Goal: Task Accomplishment & Management: Complete application form

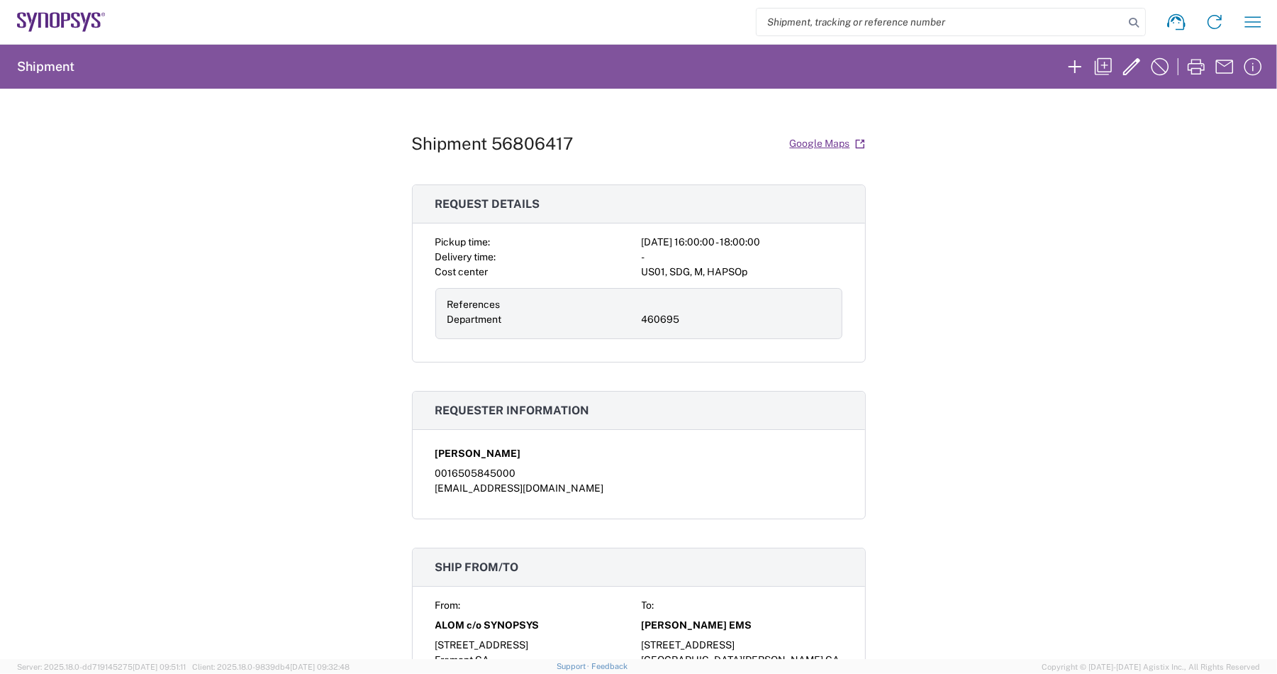
click at [26, 13] on icon at bounding box center [61, 22] width 89 height 20
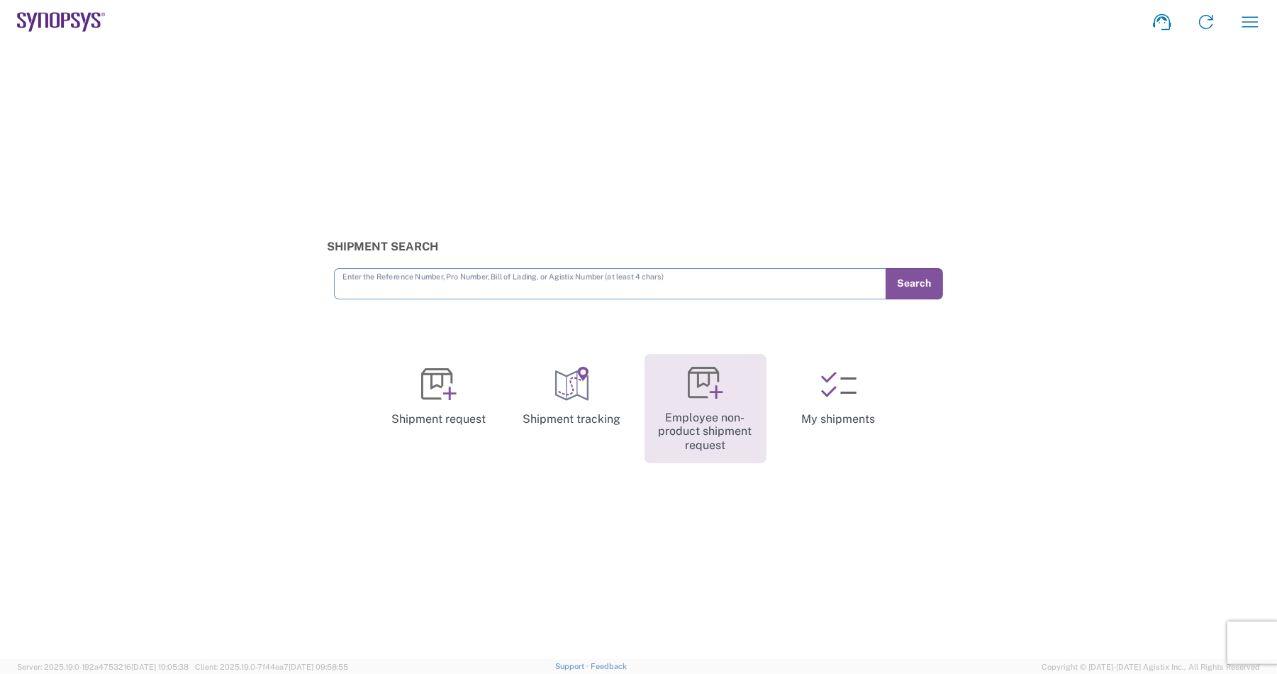
click at [717, 404] on link "Employee non-product shipment request" at bounding box center [706, 409] width 122 height 110
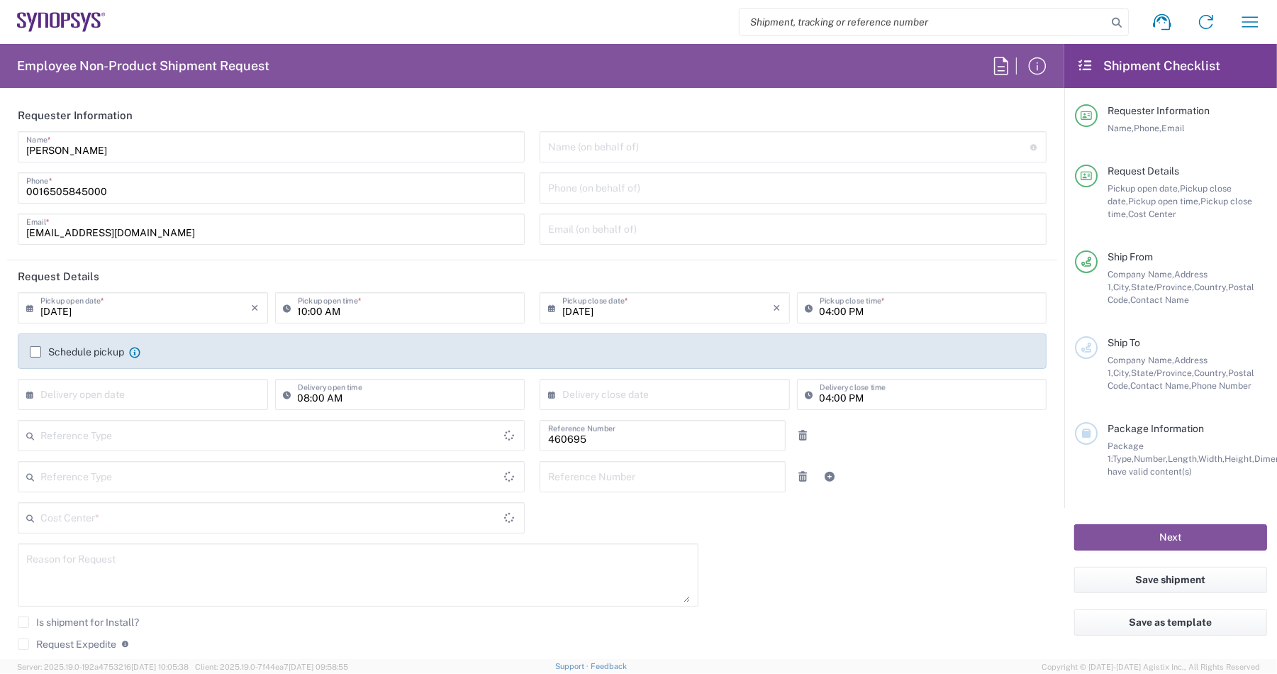
type input "Department"
type input "California"
type input "US01, SDG, M, HAPSOp 460695"
type input "Delivered at Place"
type input "United States"
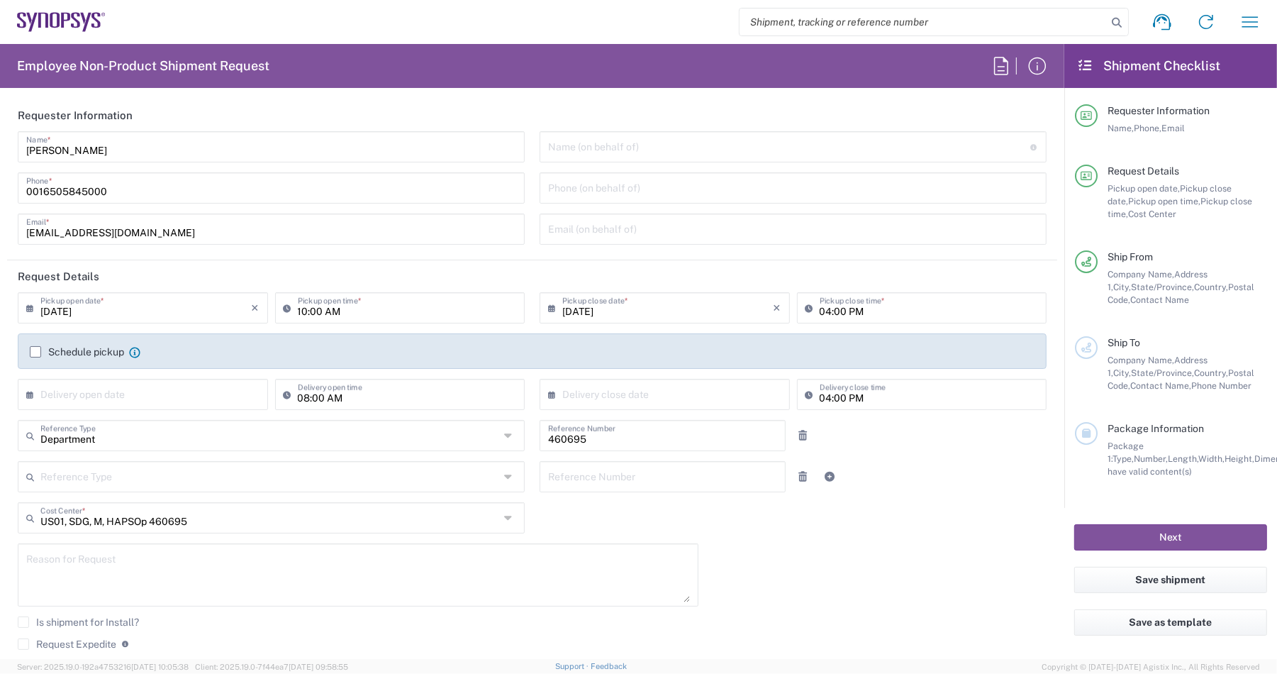
type input "United States"
type input "Headquarters USSV"
click at [138, 317] on input "09/15/2025" at bounding box center [145, 306] width 211 height 25
click at [156, 416] on span "18" at bounding box center [165, 416] width 21 height 20
type input "09/18/2025"
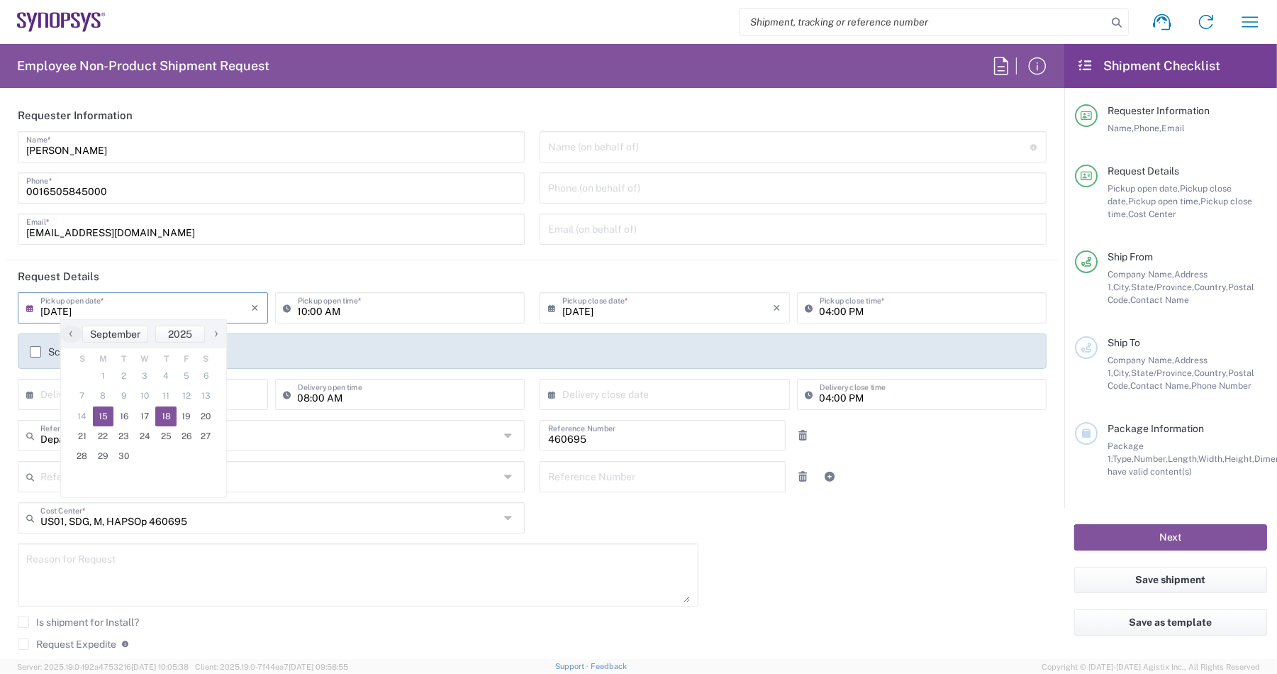
type input "09/18/2025"
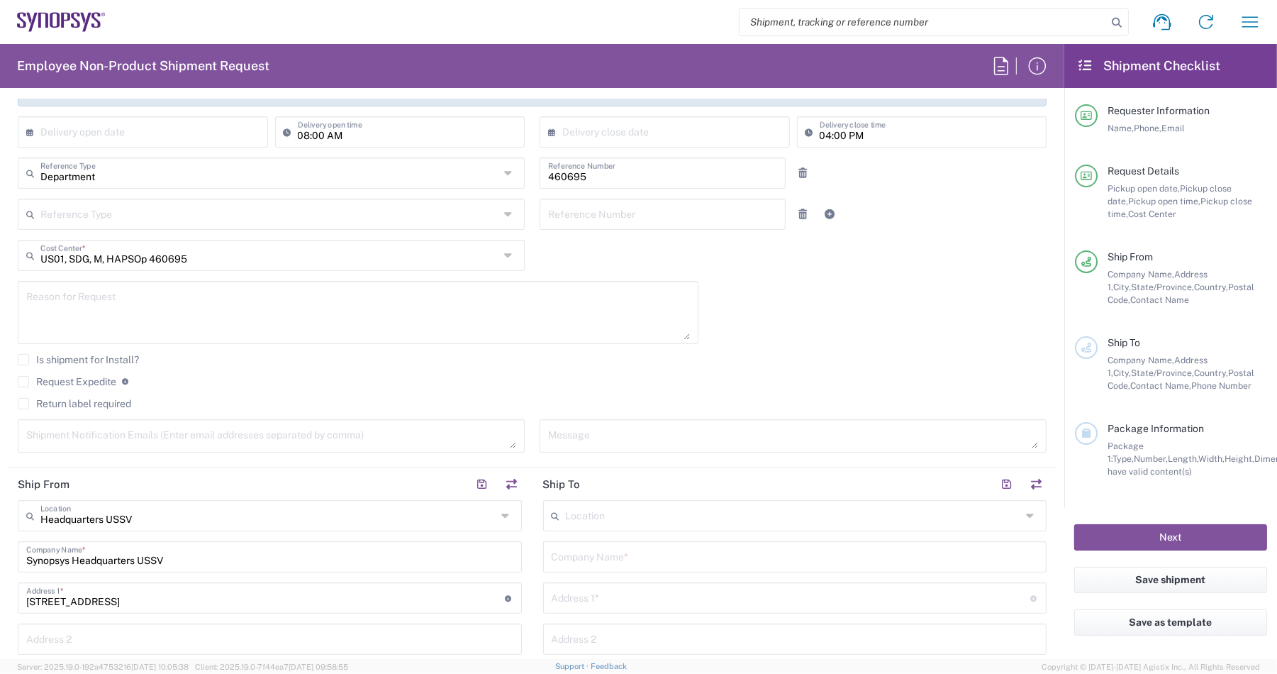
scroll to position [266, 0]
drag, startPoint x: 183, startPoint y: 565, endPoint x: -83, endPoint y: 541, distance: 267.1
click at [0, 541] on html "Shipment request Shipment tracking Employee non-product shipment request My shi…" at bounding box center [638, 337] width 1277 height 674
drag, startPoint x: 274, startPoint y: 564, endPoint x: -184, endPoint y: 504, distance: 462.0
click at [0, 504] on html "Shipment request Shipment tracking Employee non-product shipment request My shi…" at bounding box center [638, 337] width 1277 height 674
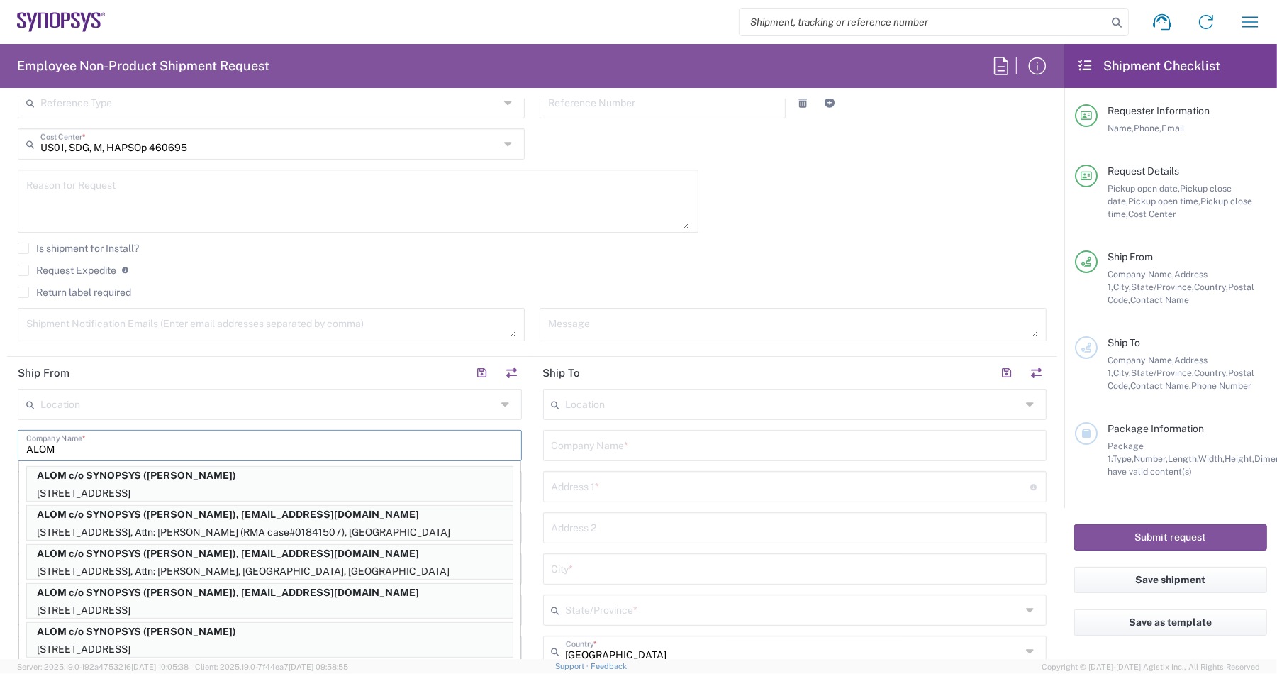
scroll to position [355, 0]
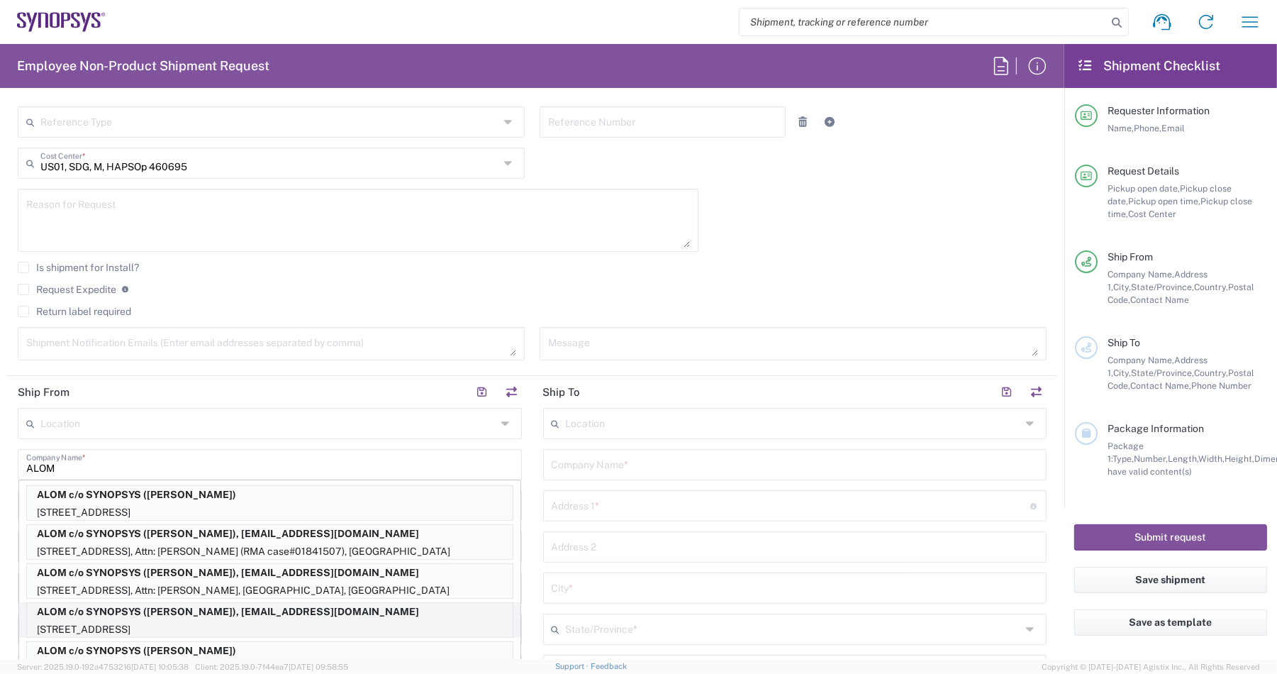
click at [210, 611] on p "ALOM c/o SYNOPSYS (Nirali Trivedi), synopsyssupport@alom.com" at bounding box center [270, 612] width 486 height 18
type input "ALOM c/o SYNOPSYS"
type input "[STREET_ADDRESS]"
type input "Fremont"
type input "94539"
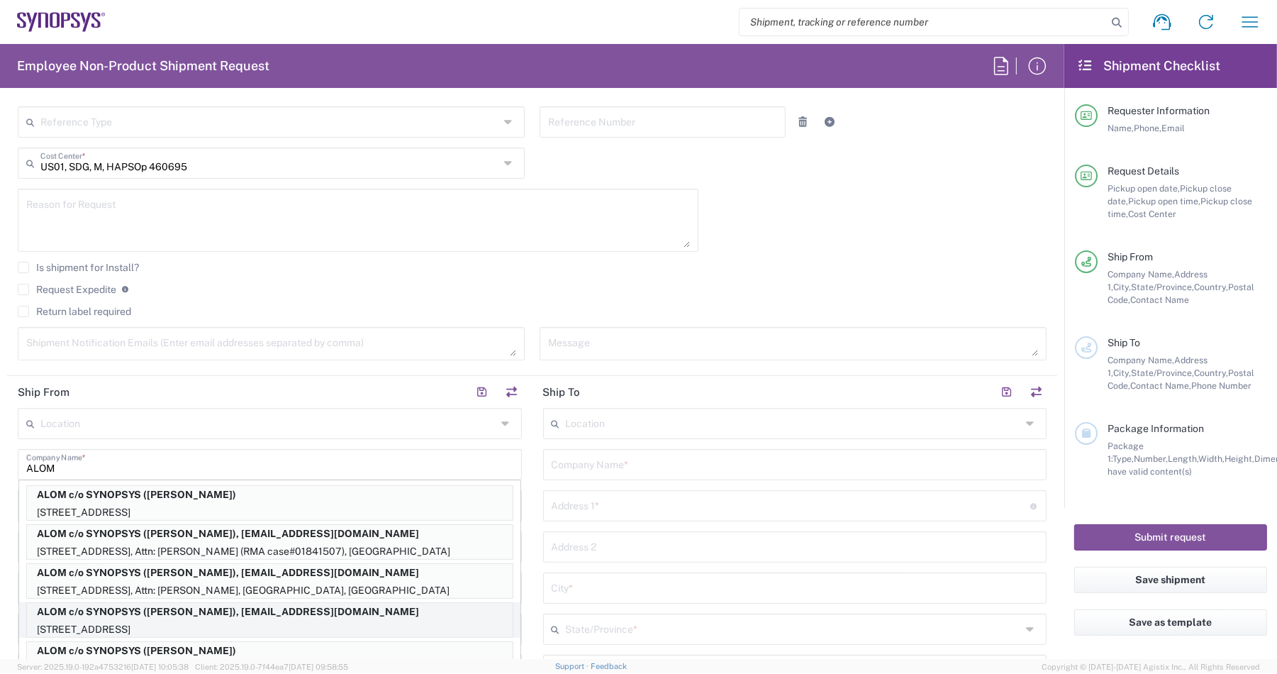
type input "Nirali Trivedi"
type input "4086498039"
type input "synopsyssupport@alom.com"
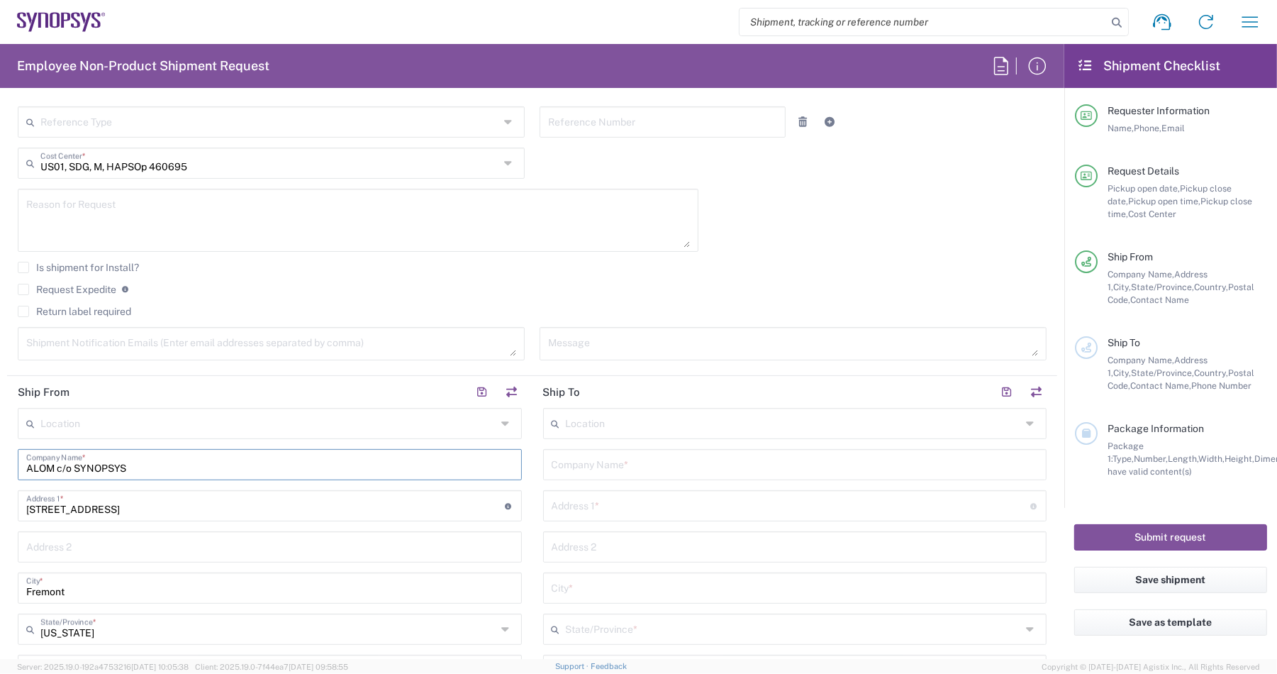
click at [796, 279] on div "Is shipment for Install?" at bounding box center [532, 272] width 1029 height 21
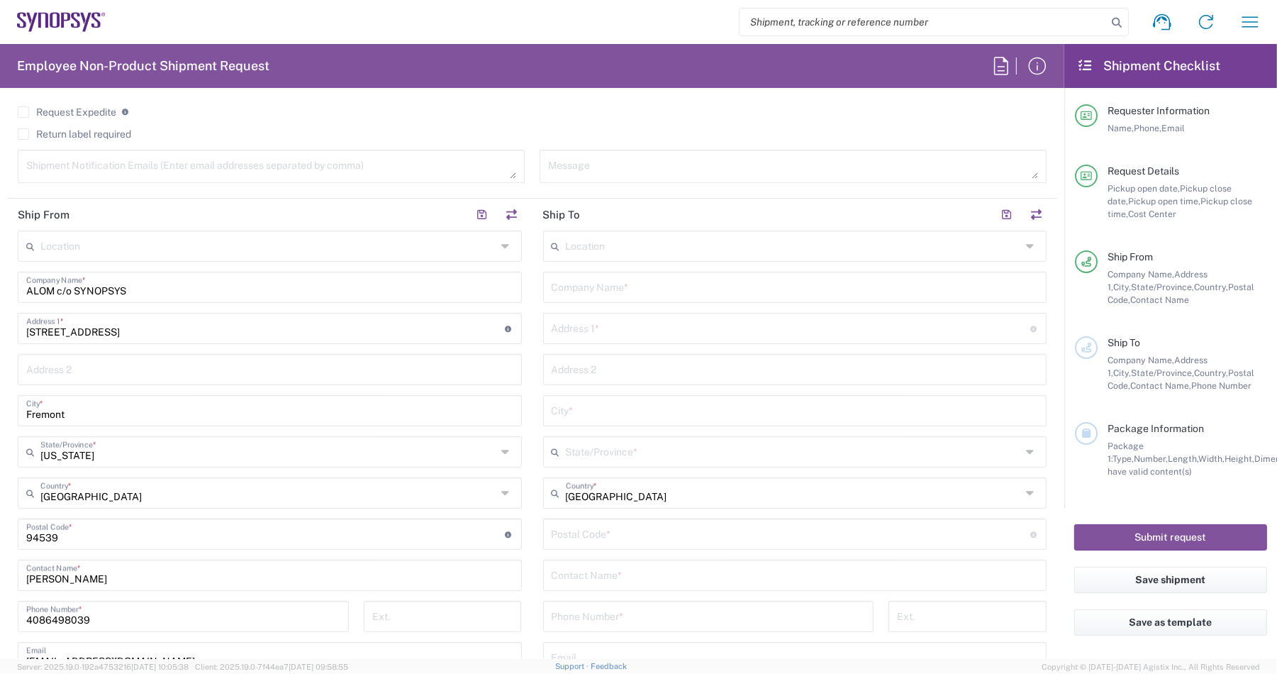
click at [639, 280] on input "text" at bounding box center [795, 286] width 487 height 25
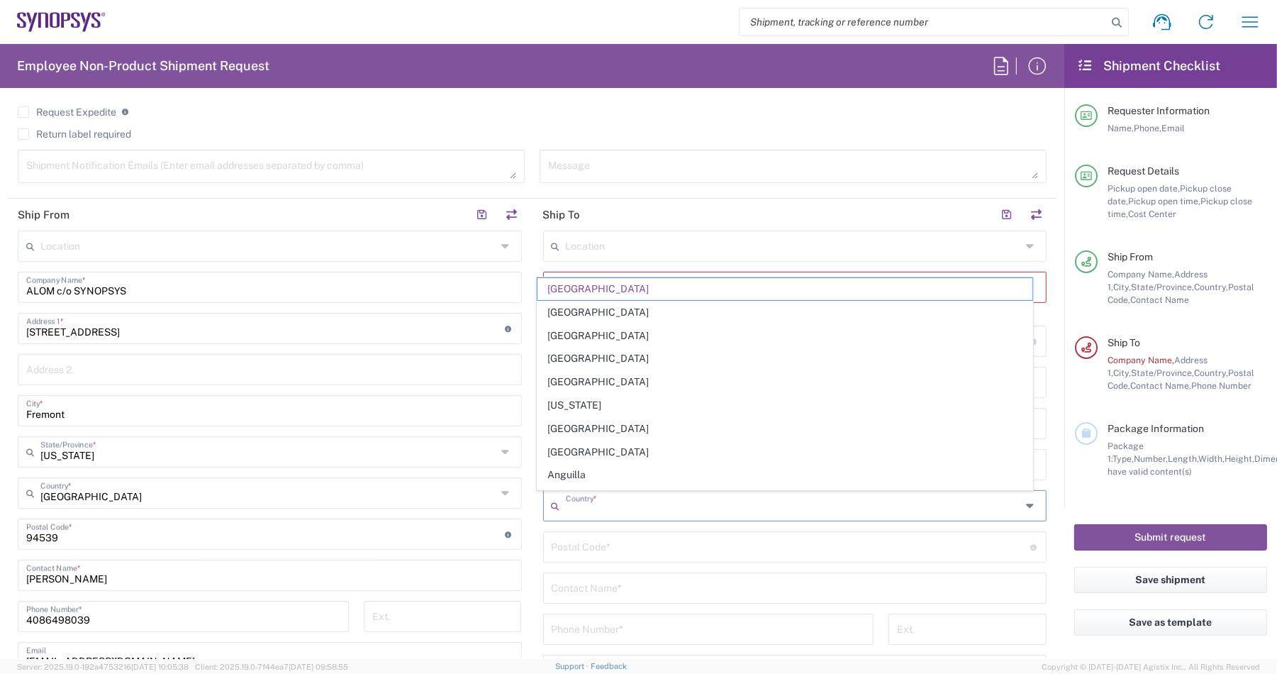
click at [619, 505] on div "Country *" at bounding box center [795, 505] width 504 height 31
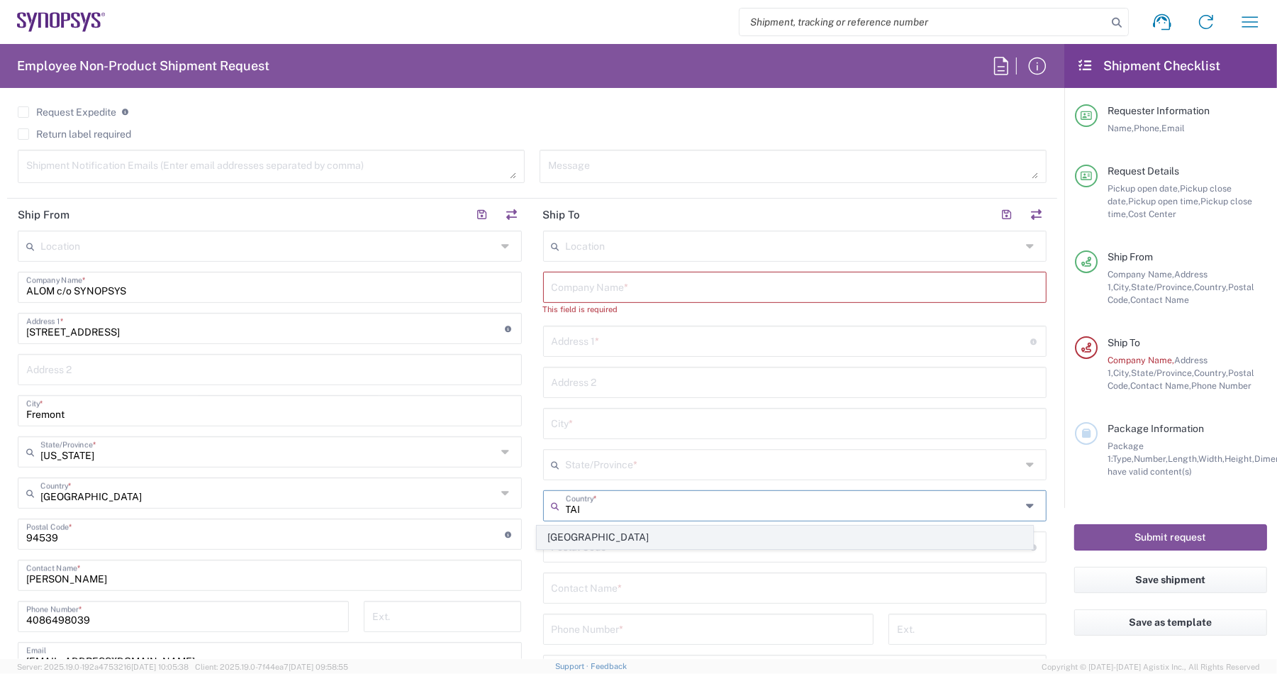
click at [594, 540] on span "Taiwan" at bounding box center [785, 537] width 494 height 22
type input "Taiwan"
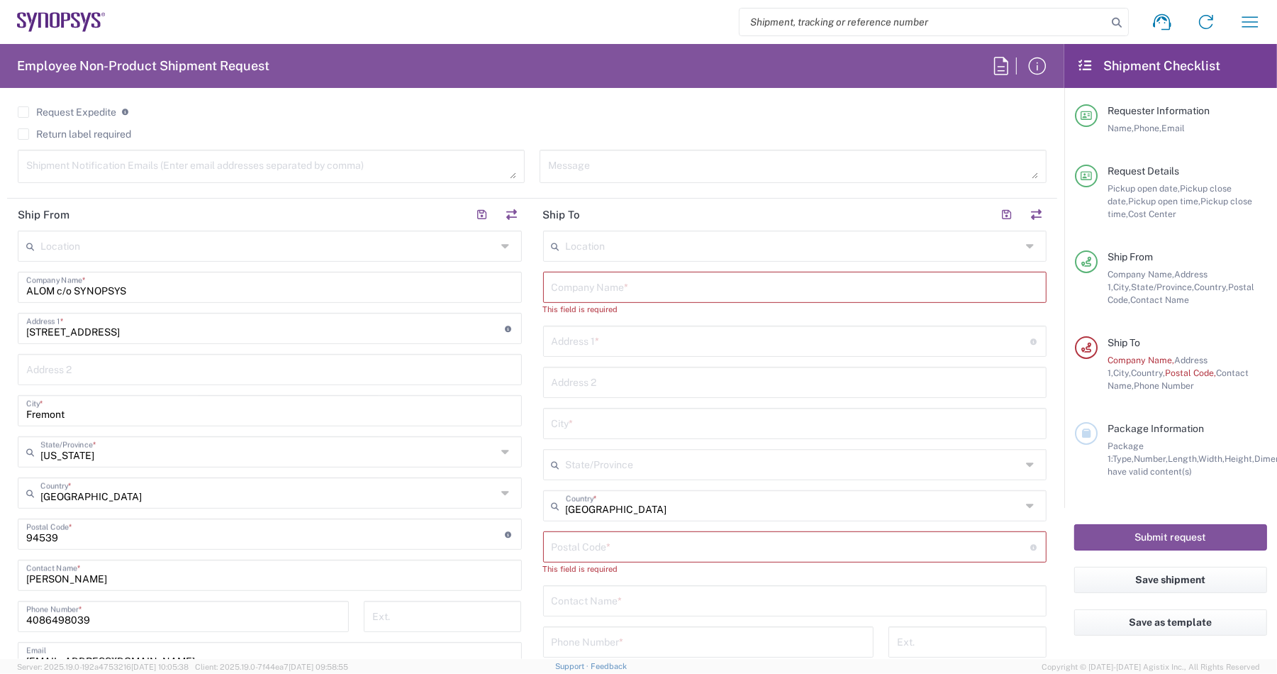
click at [605, 327] on div "Address 1 * For cross streets use street names with '&' or 'and' in between. Fo…" at bounding box center [795, 341] width 504 height 31
click at [608, 344] on input "text" at bounding box center [791, 340] width 479 height 25
type input "1"
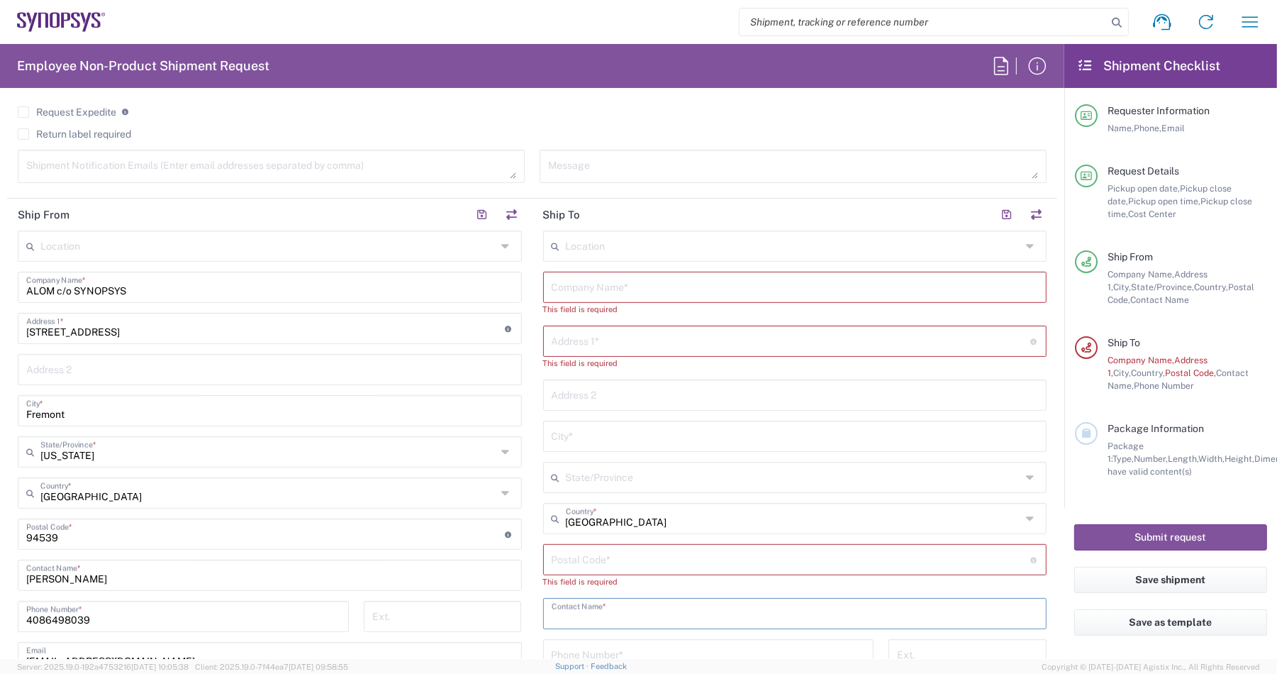
click at [603, 604] on input "text" at bounding box center [795, 612] width 487 height 25
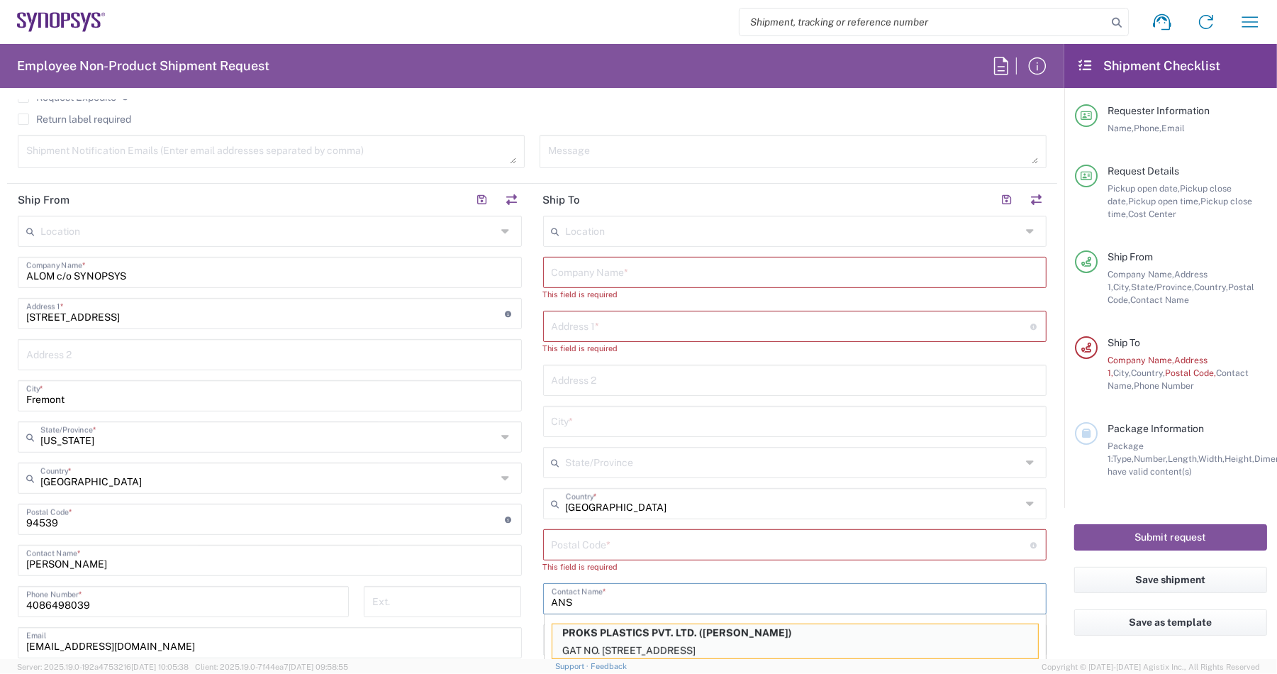
scroll to position [724, 0]
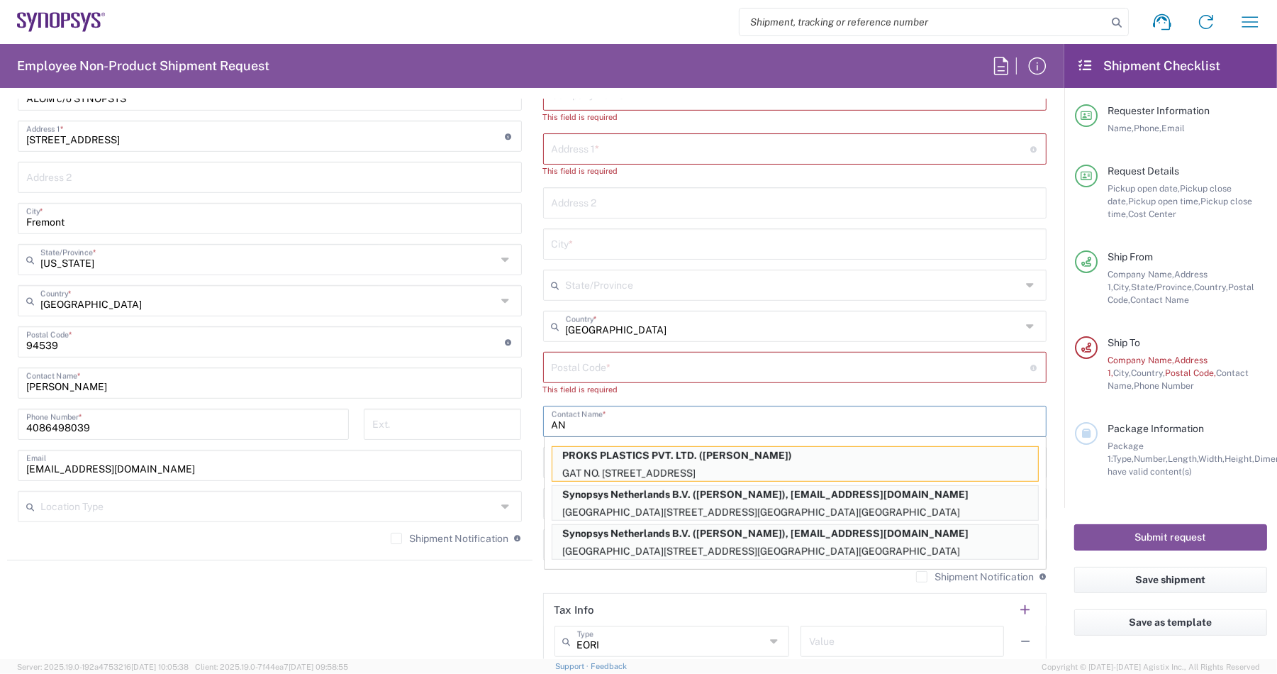
type input "A"
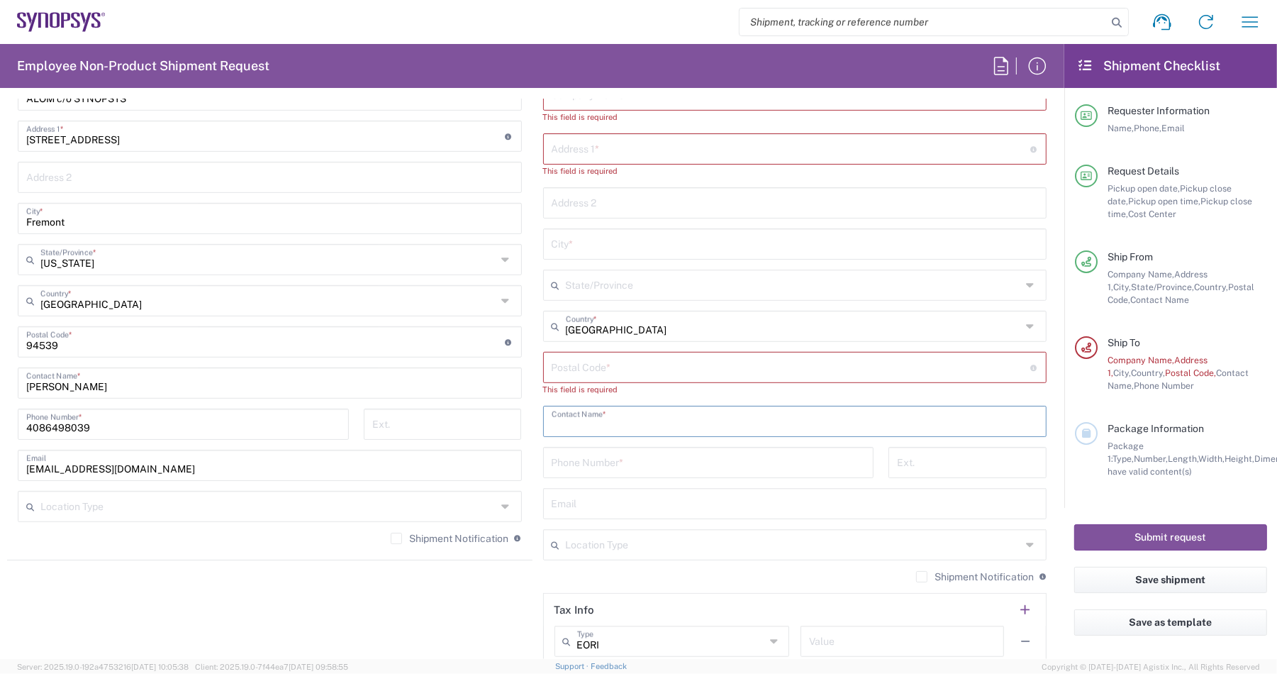
click at [597, 233] on input "text" at bounding box center [795, 243] width 487 height 25
type input "H"
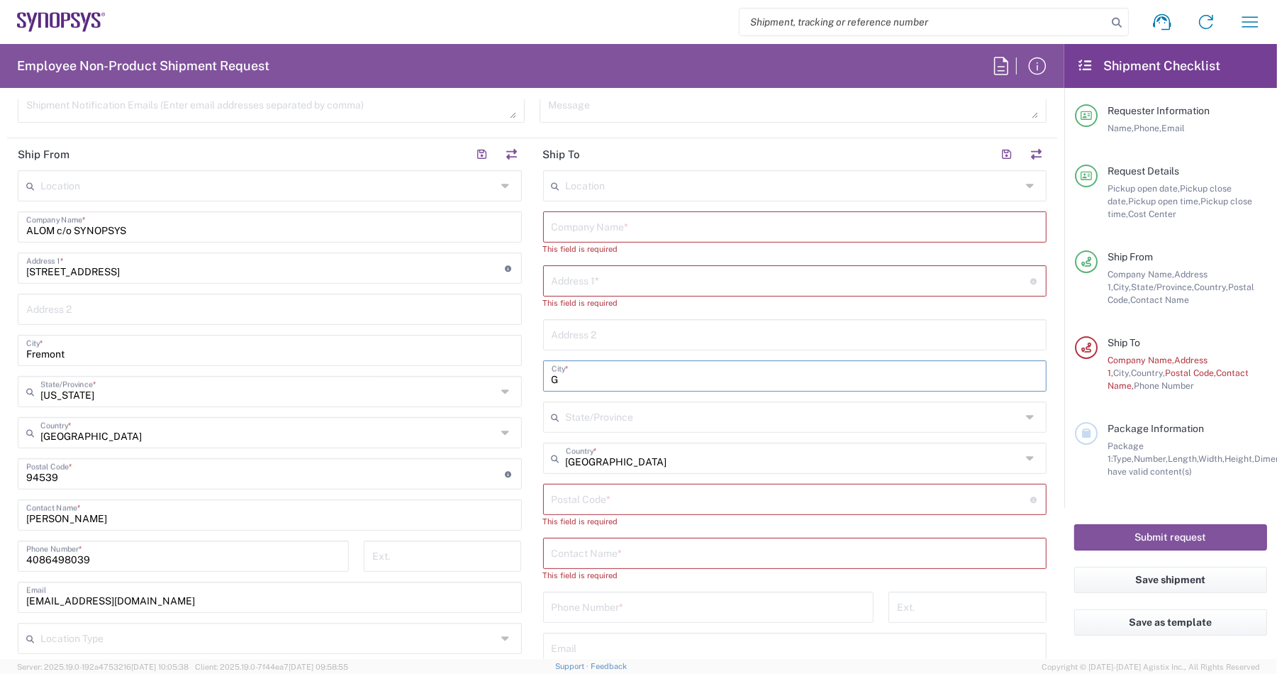
scroll to position [458, 0]
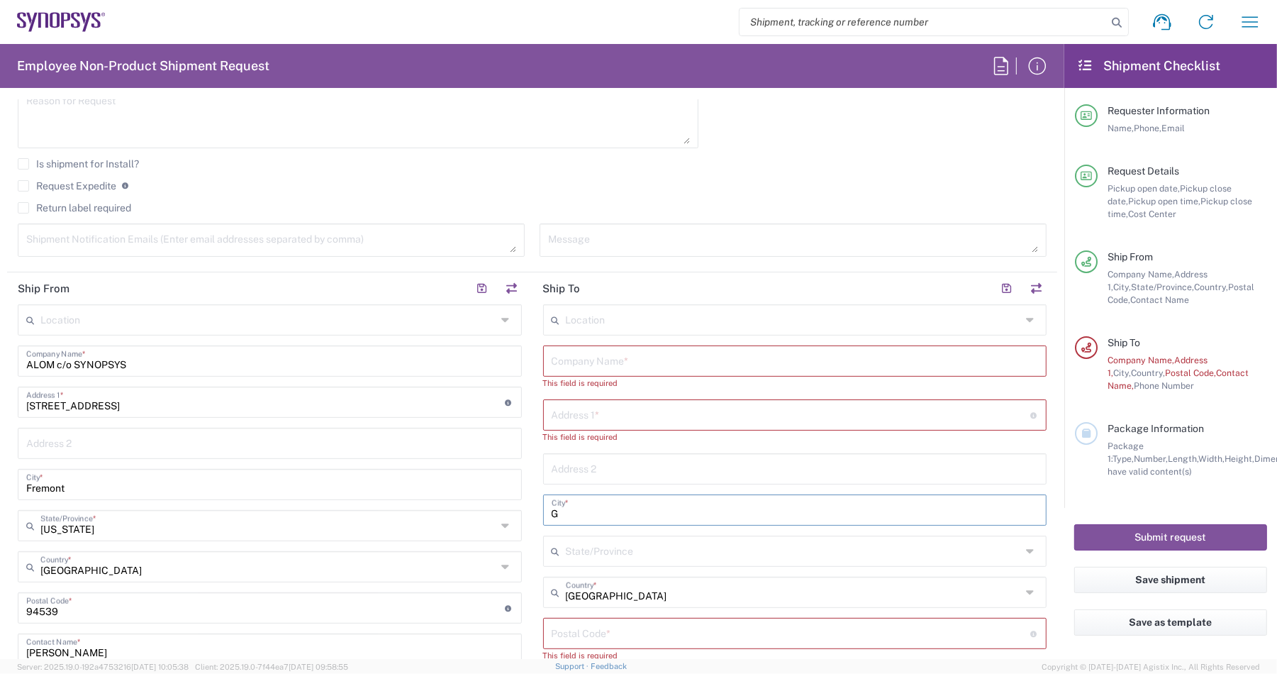
type input "G"
drag, startPoint x: 594, startPoint y: 363, endPoint x: 625, endPoint y: 355, distance: 31.5
click at [594, 363] on input "text" at bounding box center [795, 360] width 487 height 25
paste input "SYNOPSYS TAIWAN"
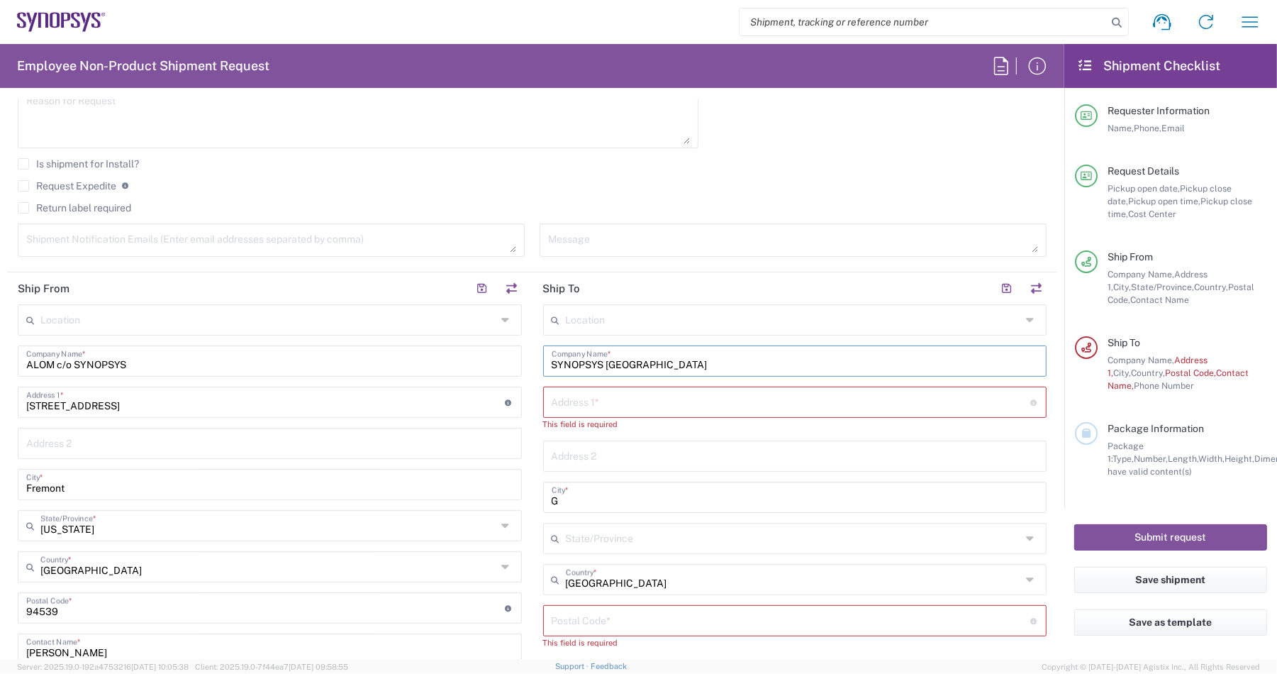
type input "SYNOPSYS TAIWAN"
click at [633, 395] on input "text" at bounding box center [791, 401] width 479 height 25
paste input "SYNOPSYS TAIWAN (TWSP) 1 F, NO 25, Gongye E, 4TH RD - Hsinchu Science Park, HSI…"
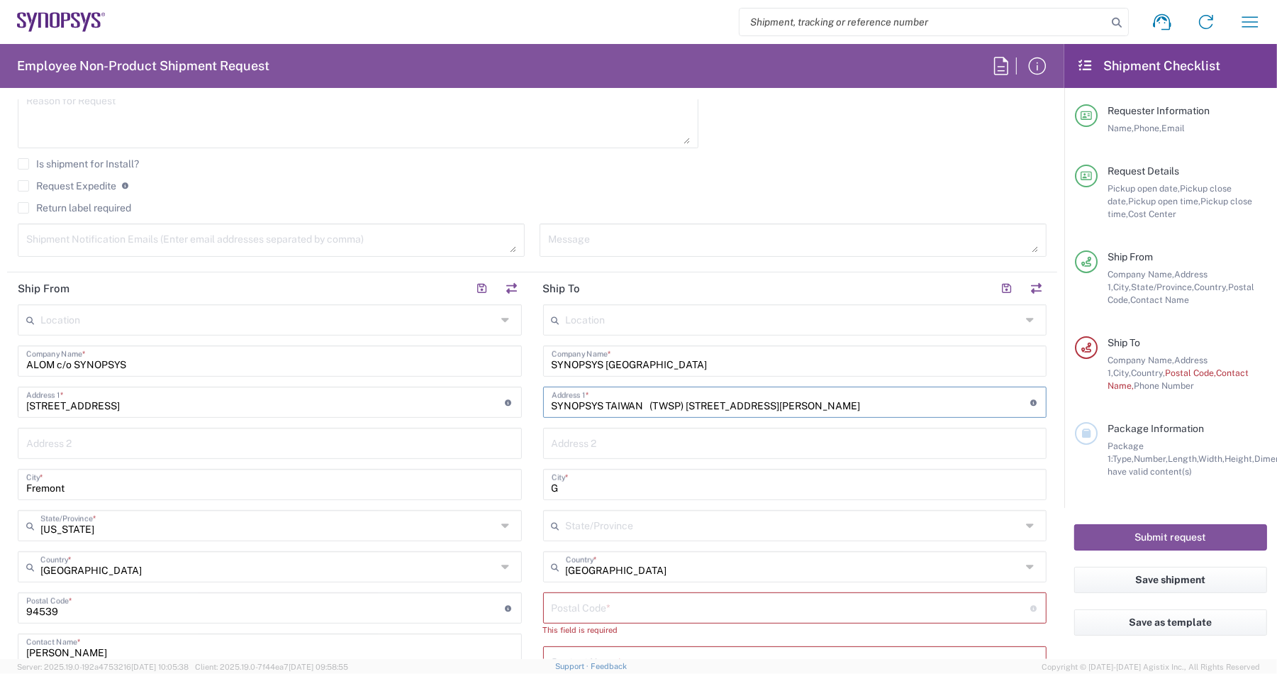
click at [762, 409] on input "SYNOPSYS TAIWAN (TWSP) 1 F, NO 25, Gongye E, 4TH RD - Hsinchu Science Park, HSI…" at bounding box center [791, 401] width 479 height 25
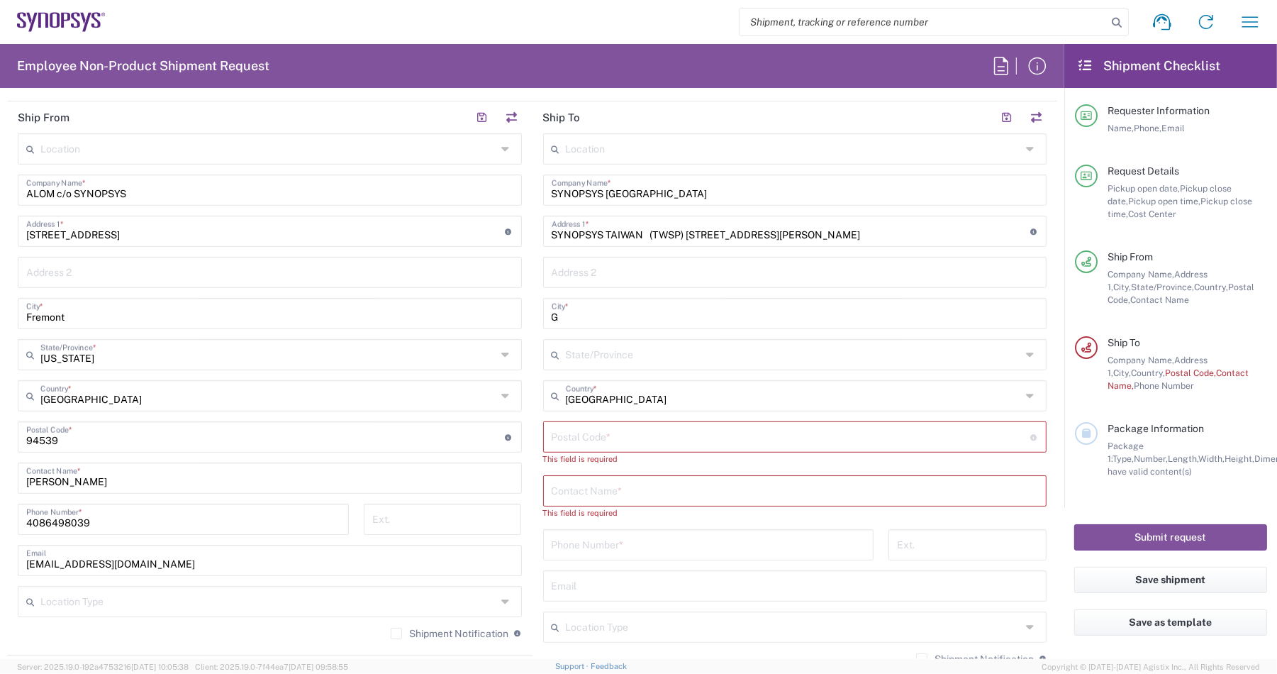
scroll to position [635, 0]
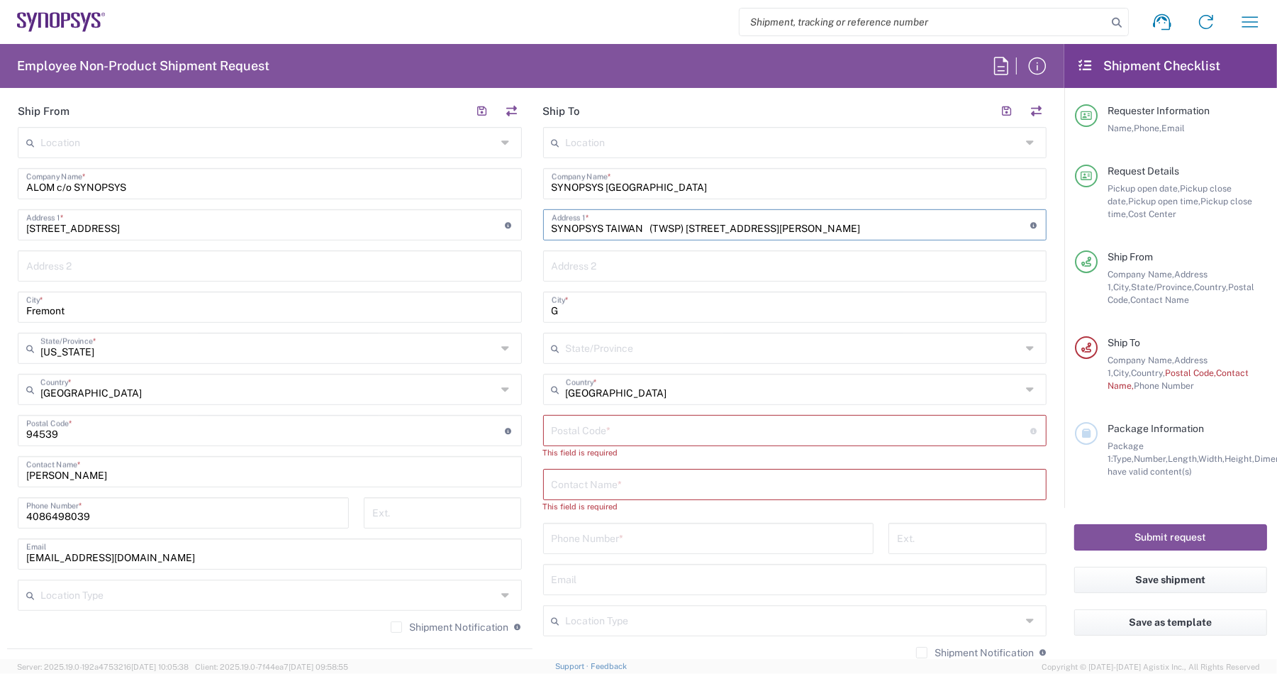
drag, startPoint x: 682, startPoint y: 228, endPoint x: 548, endPoint y: 231, distance: 134.1
click at [552, 231] on input "SYNOPSYS TAIWAN (TWSP) 1 F, NO 25, Gongye E, 4TH RD - Hsinchu Science Park, HSI…" at bounding box center [791, 223] width 479 height 25
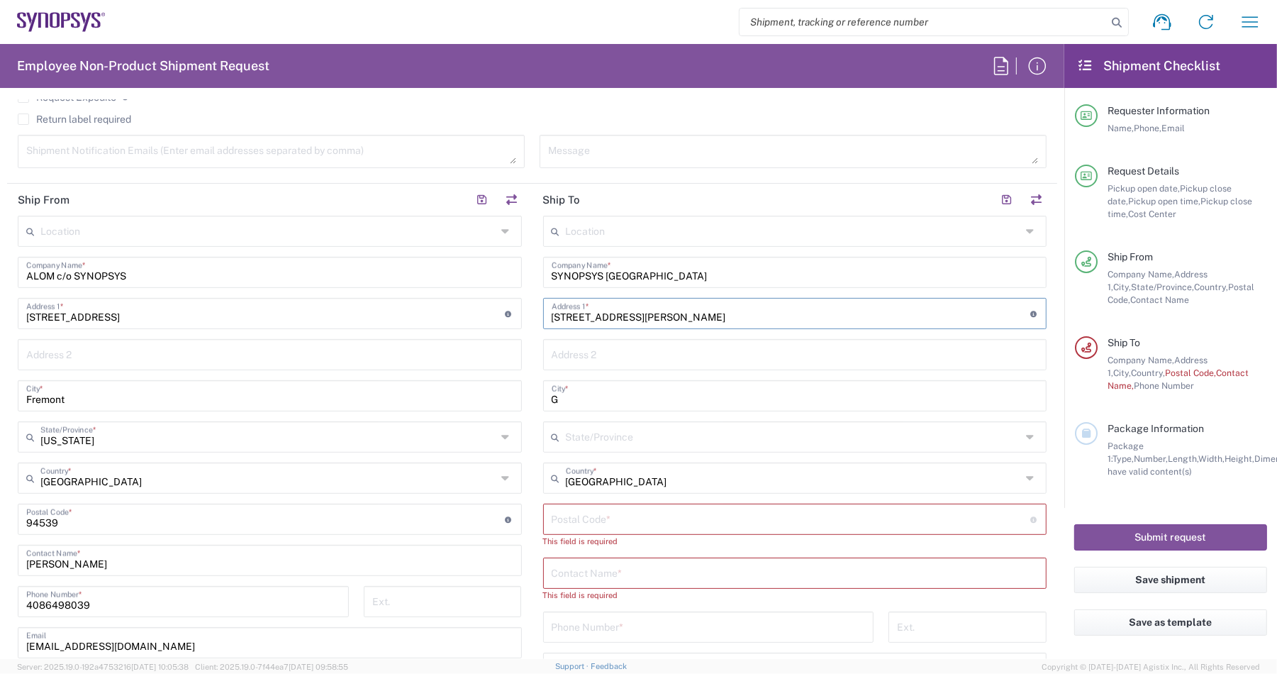
drag, startPoint x: 562, startPoint y: 318, endPoint x: 495, endPoint y: 318, distance: 66.7
click at [501, 319] on div "Ship From Location Aachen DE04 Agrate Brianza IT01 Aschheim DE02 Atlanta US60 A…" at bounding box center [532, 513] width 1050 height 659
click at [883, 101] on agx-checkbox-control "Request Expedite If expedite is checked you will be unable to rate and book thi…" at bounding box center [532, 97] width 1029 height 13
click at [552, 321] on input "NO 25, Gongye E, 4TH RD - Hsinchu Science Park, HSINCHU 300" at bounding box center [791, 312] width 479 height 25
drag, startPoint x: 685, startPoint y: 318, endPoint x: 784, endPoint y: 306, distance: 99.2
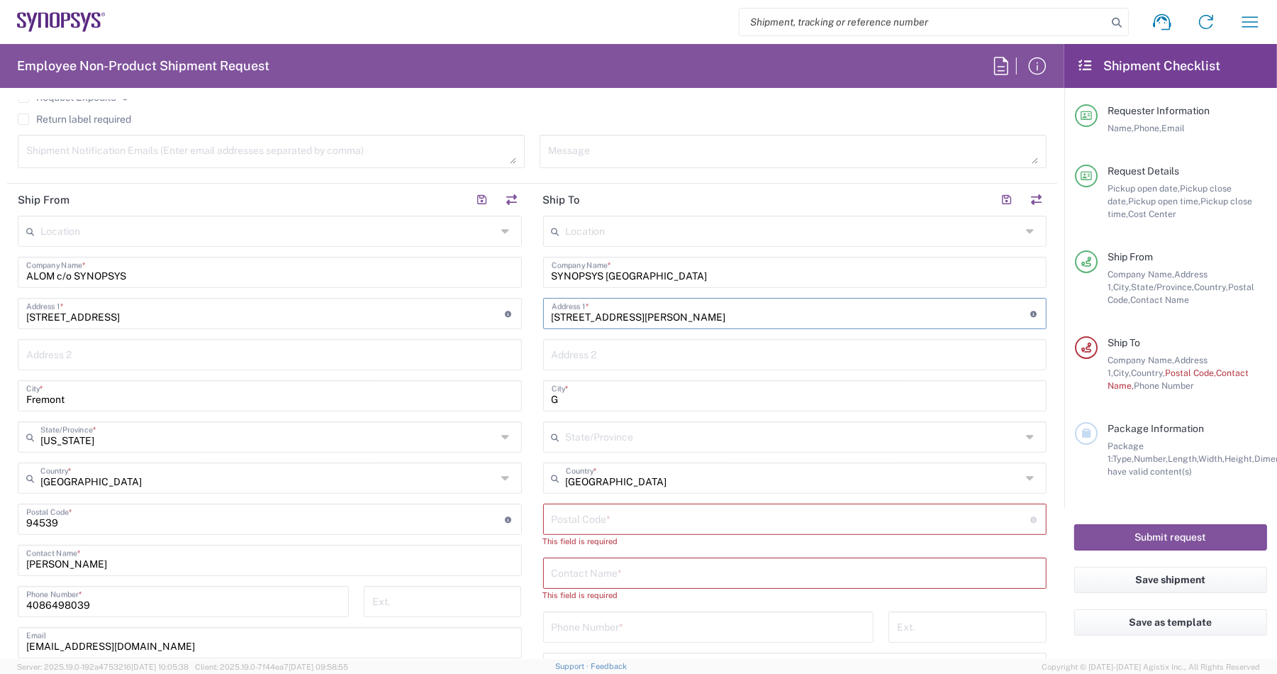
click at [784, 306] on input "1 F, NO 25, Gongye E, 4TH RD - Hsinchu Science Park, HSINCHU 300" at bounding box center [791, 312] width 479 height 25
type input "1 F, NO 25, Gongye E, 4TH RD - , HSINCHU 300"
drag, startPoint x: 599, startPoint y: 394, endPoint x: 470, endPoint y: 387, distance: 130.0
click at [470, 387] on div "Ship From Location Aachen DE04 Agrate Brianza IT01 Aschheim DE02 Atlanta US60 A…" at bounding box center [532, 513] width 1050 height 659
paste input "Hsinchu Science Park"
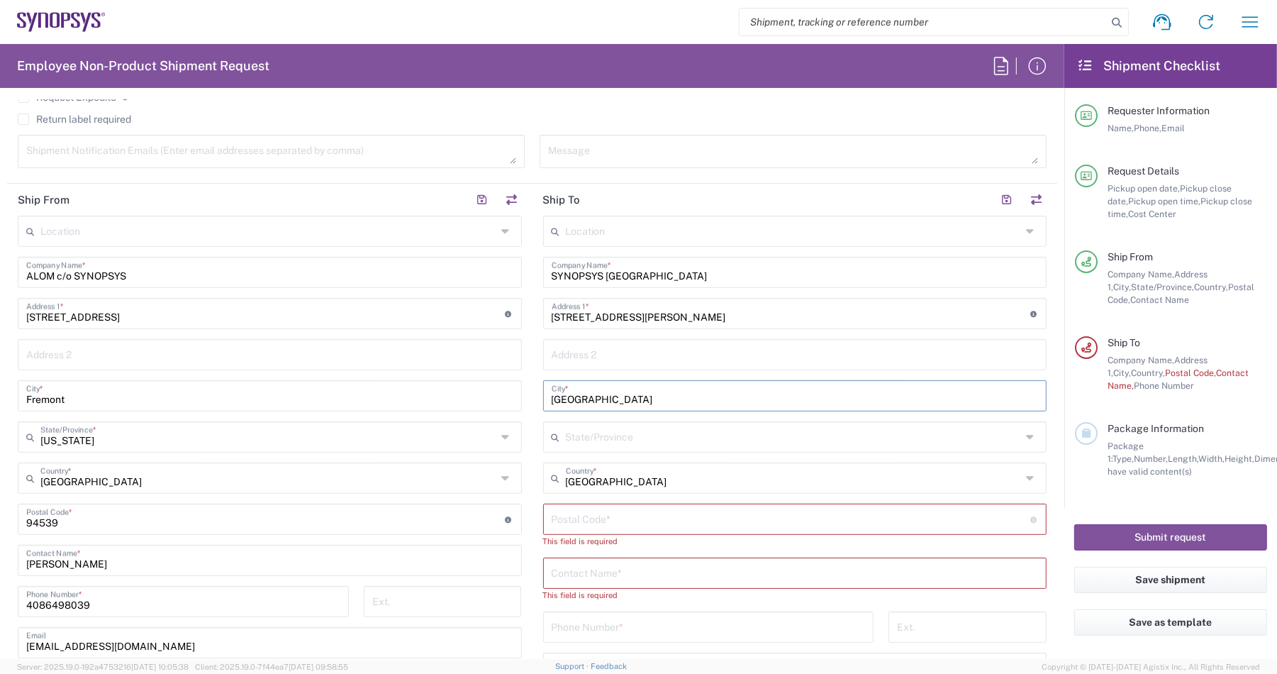
type input "Hsinchu Science Park"
click at [739, 321] on input "1 F, NO 25, Gongye E, 4TH RD - , HSINCHU 300" at bounding box center [791, 312] width 479 height 25
drag, startPoint x: 788, startPoint y: 319, endPoint x: 692, endPoint y: 330, distance: 97.0
click at [692, 330] on div "Location Aachen DE04 Agrate Brianza IT01 Aschheim DE02 Atlanta US60 Austin US26…" at bounding box center [795, 526] width 504 height 621
type input "1 F, NO 25, Gongye E, 4TH RD - ,"
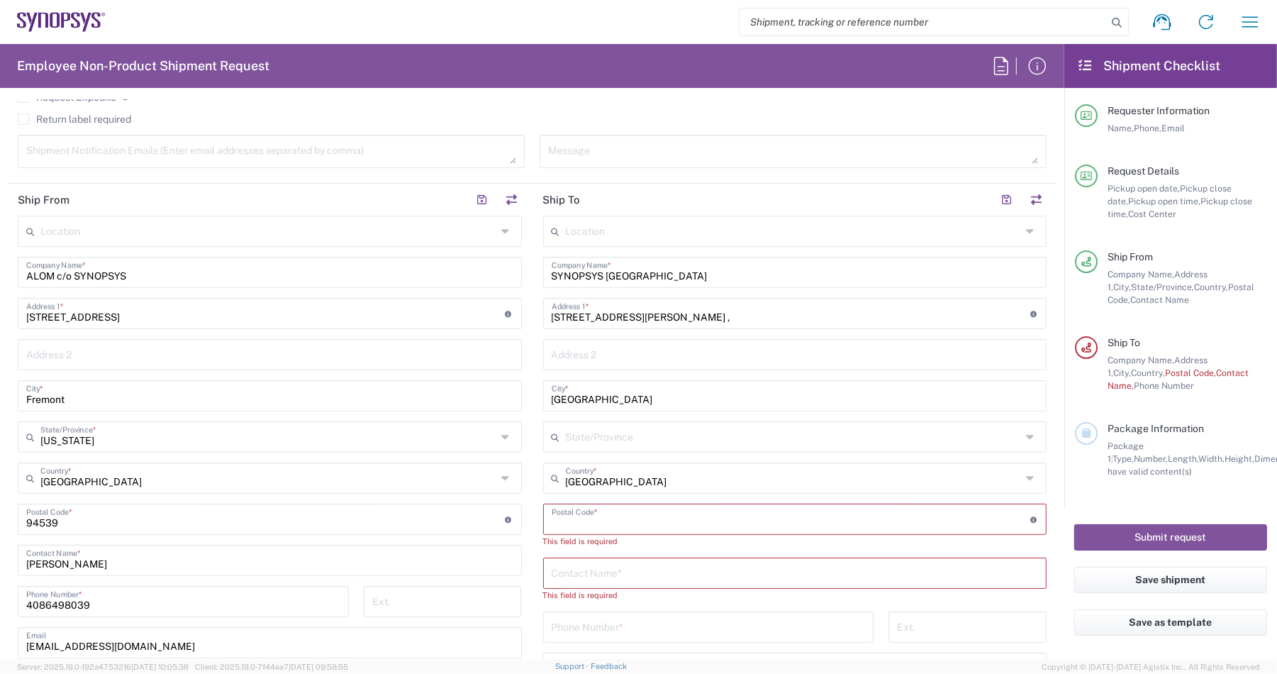
click at [623, 509] on input "undefined" at bounding box center [791, 518] width 479 height 25
paste input "HSINCHU 300"
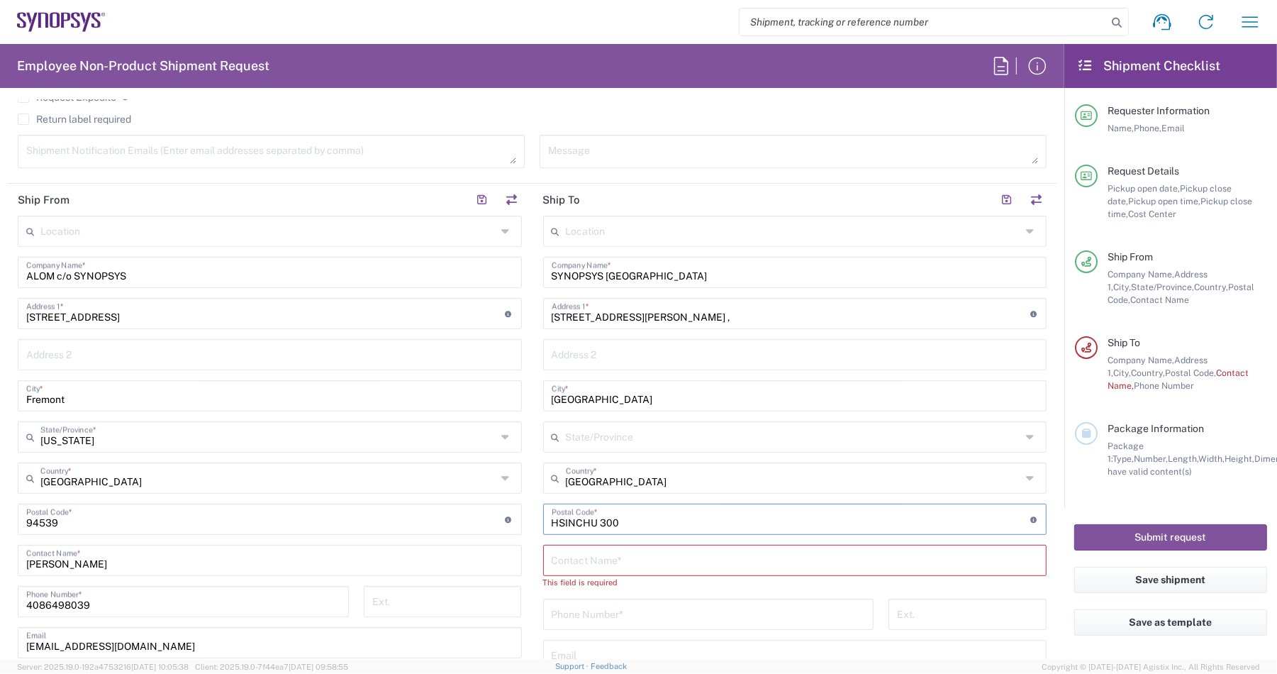
type input "HSINCHU 300"
click at [683, 548] on input "text" at bounding box center [795, 559] width 487 height 25
click at [700, 307] on input "1 F, NO 25, Gongye E, 4TH RD - ," at bounding box center [791, 312] width 479 height 25
type input "1 F, NO 25, Gongye E, 4TH RD"
click at [692, 356] on input "text" at bounding box center [795, 353] width 487 height 25
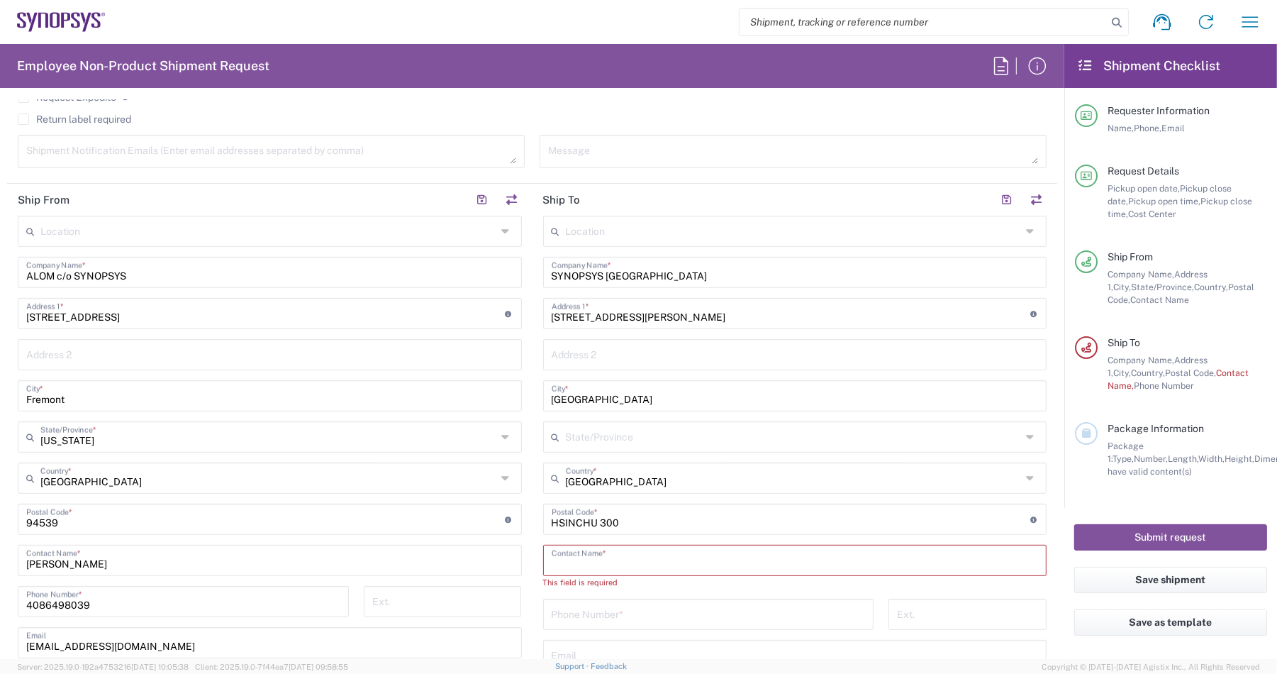
click at [576, 565] on input "text" at bounding box center [795, 559] width 487 height 25
paste input "ANSON CHUNG/JIM LIU"
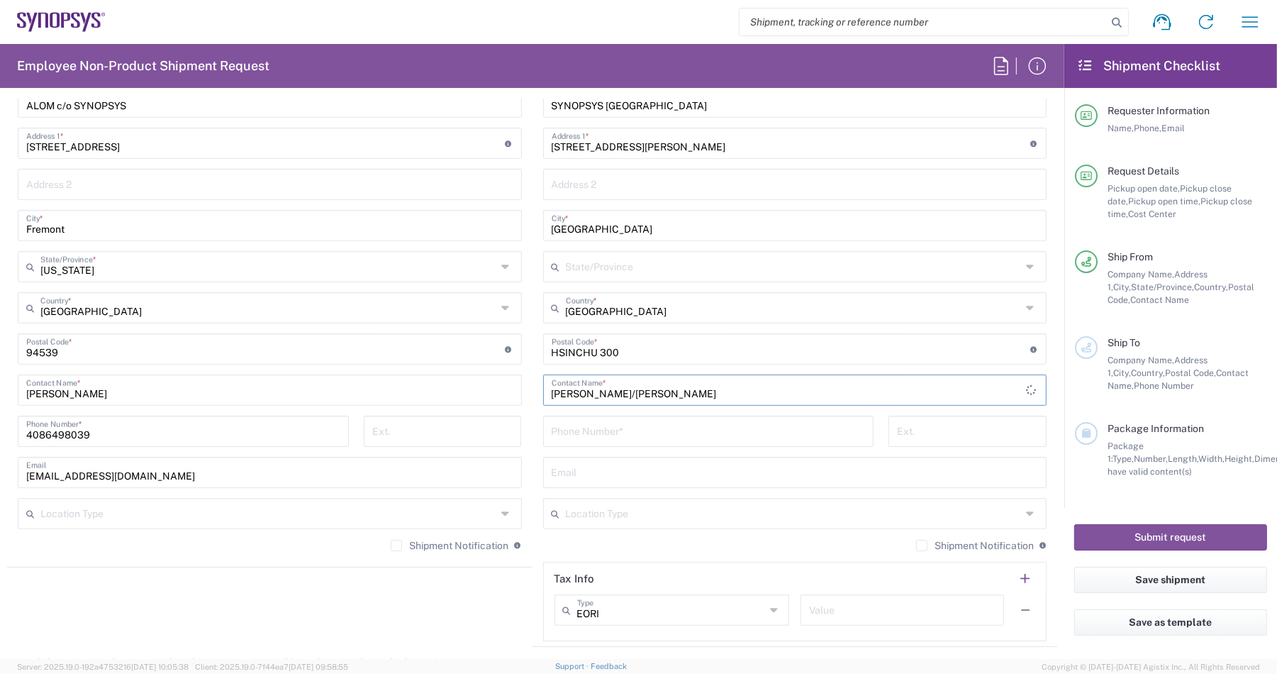
scroll to position [724, 0]
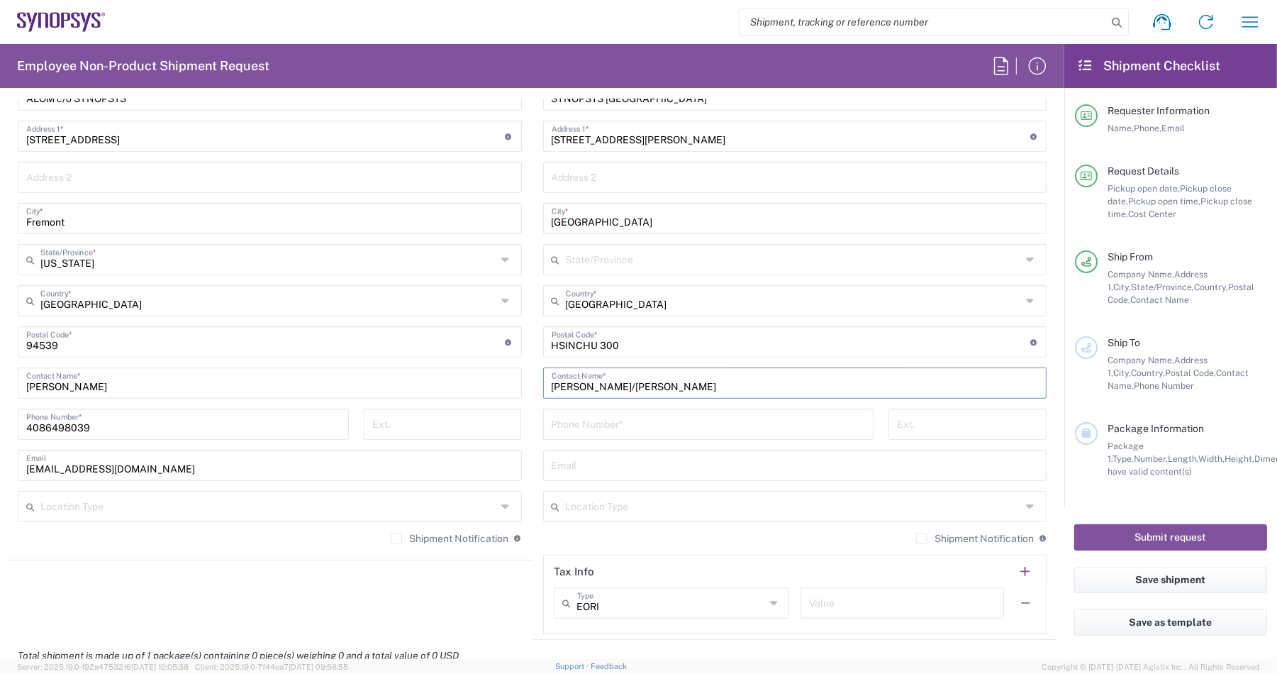
type input "ANSON CHUNG/JIM LIU"
click at [596, 416] on input "tel" at bounding box center [709, 423] width 314 height 25
paste input "+886.909.655.555"
drag, startPoint x: 612, startPoint y: 423, endPoint x: 612, endPoint y: 472, distance: 48.2
click at [612, 430] on input "+886.909.655.555" at bounding box center [709, 423] width 314 height 25
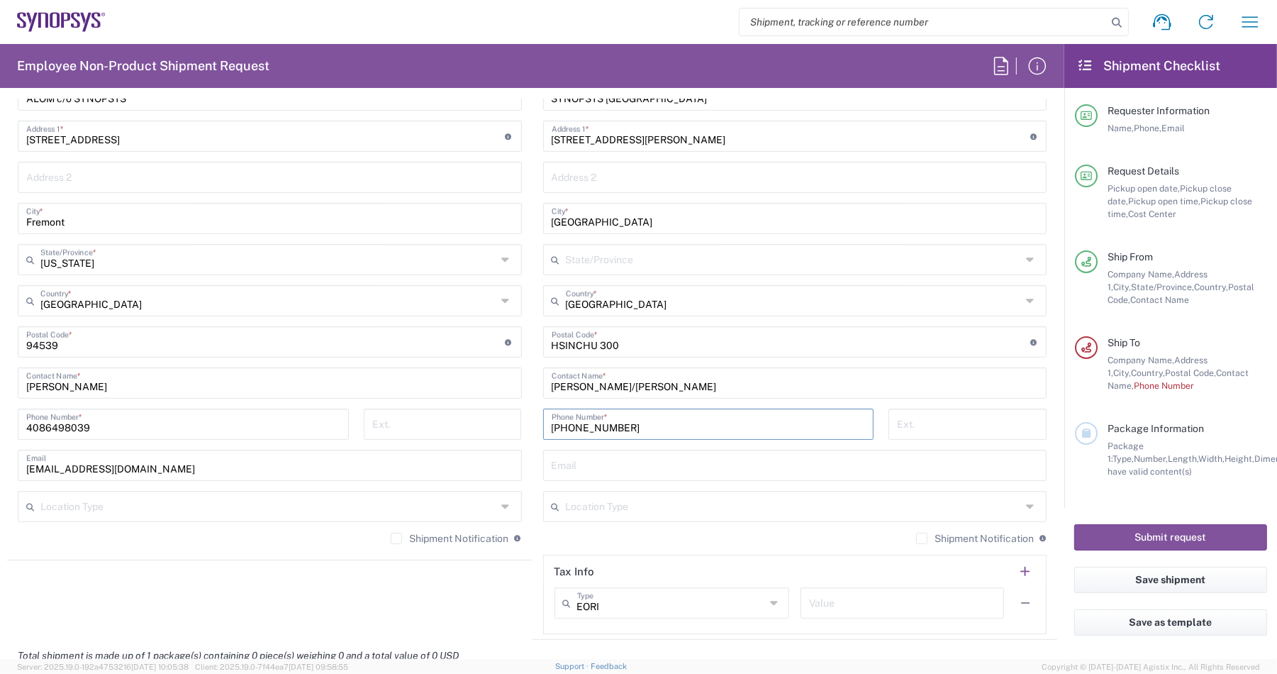
click at [594, 426] on input "+886.909.655555" at bounding box center [709, 423] width 314 height 25
click at [572, 426] on input "+886.909655555" at bounding box center [709, 423] width 314 height 25
type input "+886909655555"
click at [596, 458] on input "text" at bounding box center [795, 464] width 487 height 25
paste input "ansonc@synopsys.com"
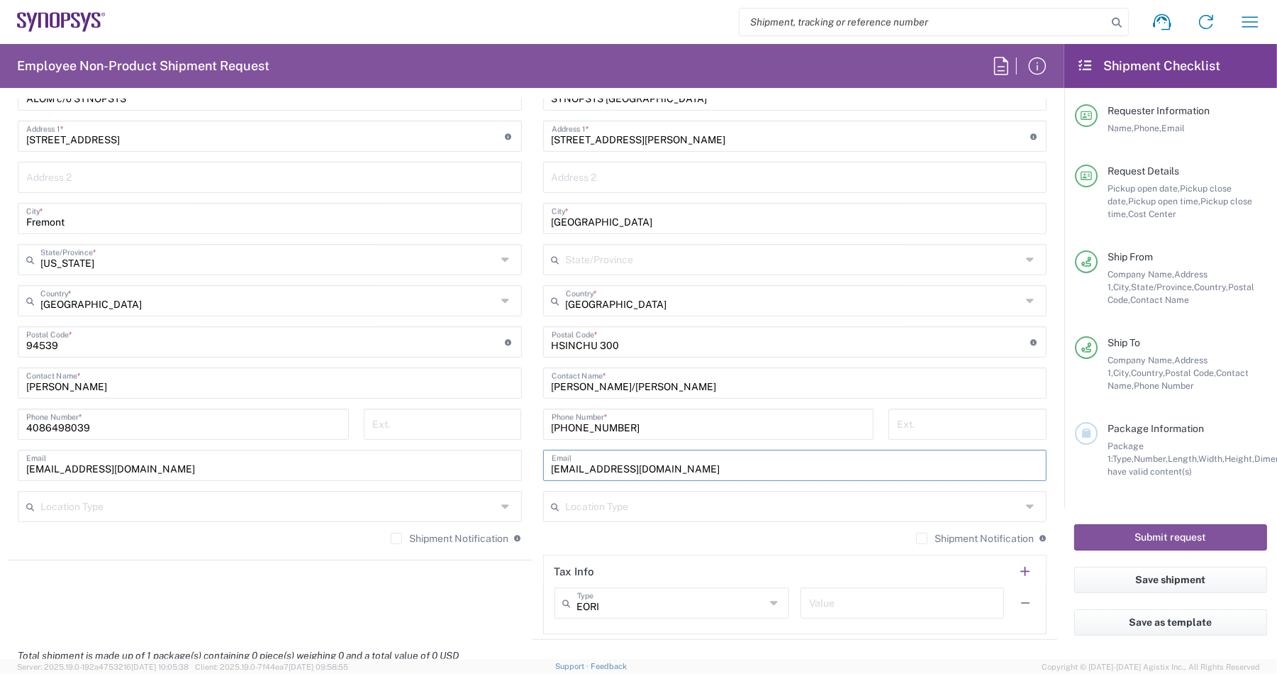
type input "ansonc@synopsys.com"
click at [916, 534] on label "Shipment Notification" at bounding box center [975, 538] width 118 height 11
click at [922, 538] on input "Shipment Notification" at bounding box center [922, 538] width 0 height 0
click at [391, 537] on label "Shipment Notification" at bounding box center [450, 538] width 118 height 11
click at [396, 538] on input "Shipment Notification" at bounding box center [396, 538] width 0 height 0
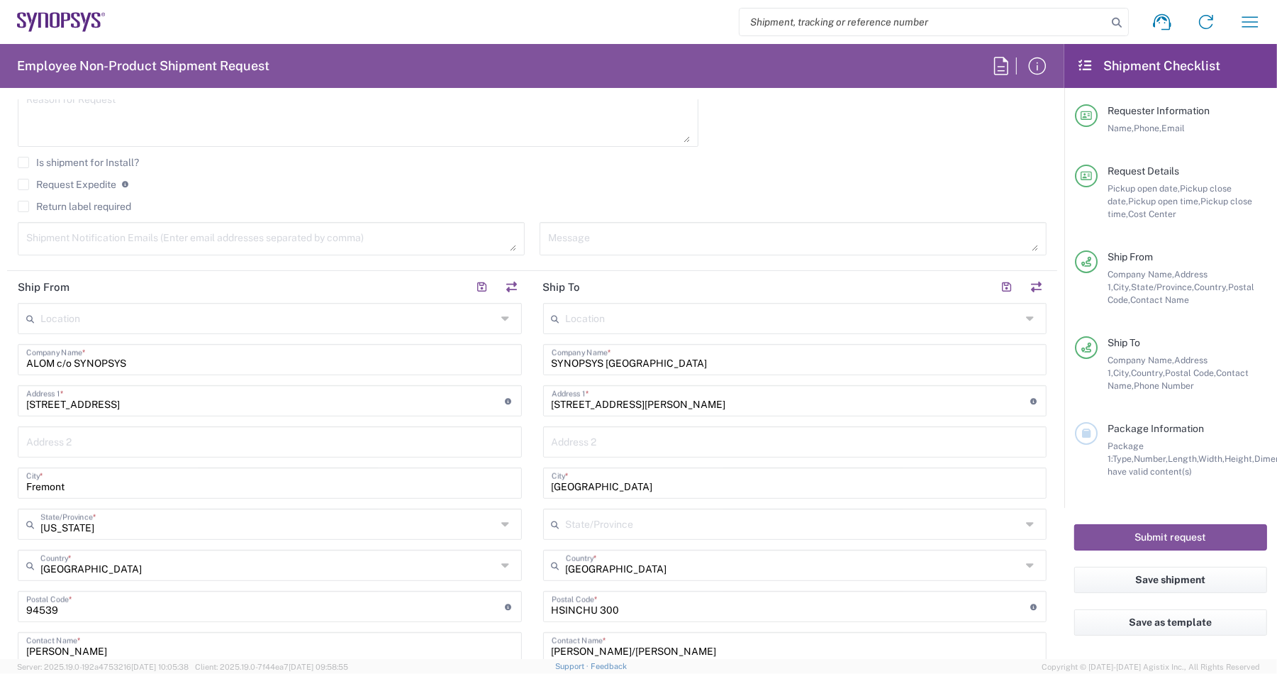
scroll to position [192, 0]
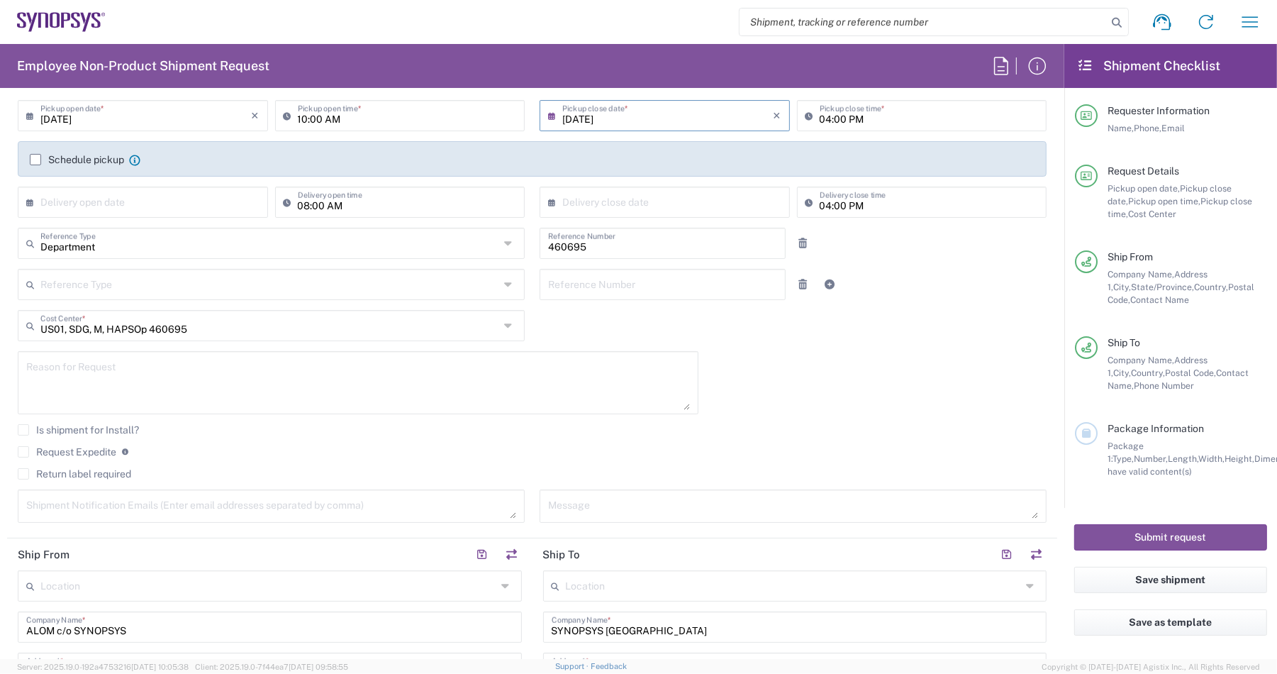
click at [838, 374] on div "09/18/2025 × Pickup open date * Cancel Apply 10:00 AM Pickup open time * 09/18/…" at bounding box center [533, 316] width 1044 height 433
click at [303, 396] on textarea at bounding box center [358, 382] width 664 height 55
click at [94, 501] on textarea at bounding box center [271, 506] width 490 height 25
paste textarea "quanliu@synopsys.com"
type textarea "quanliu@synopsys.com, inventory-team@synopsys.com"
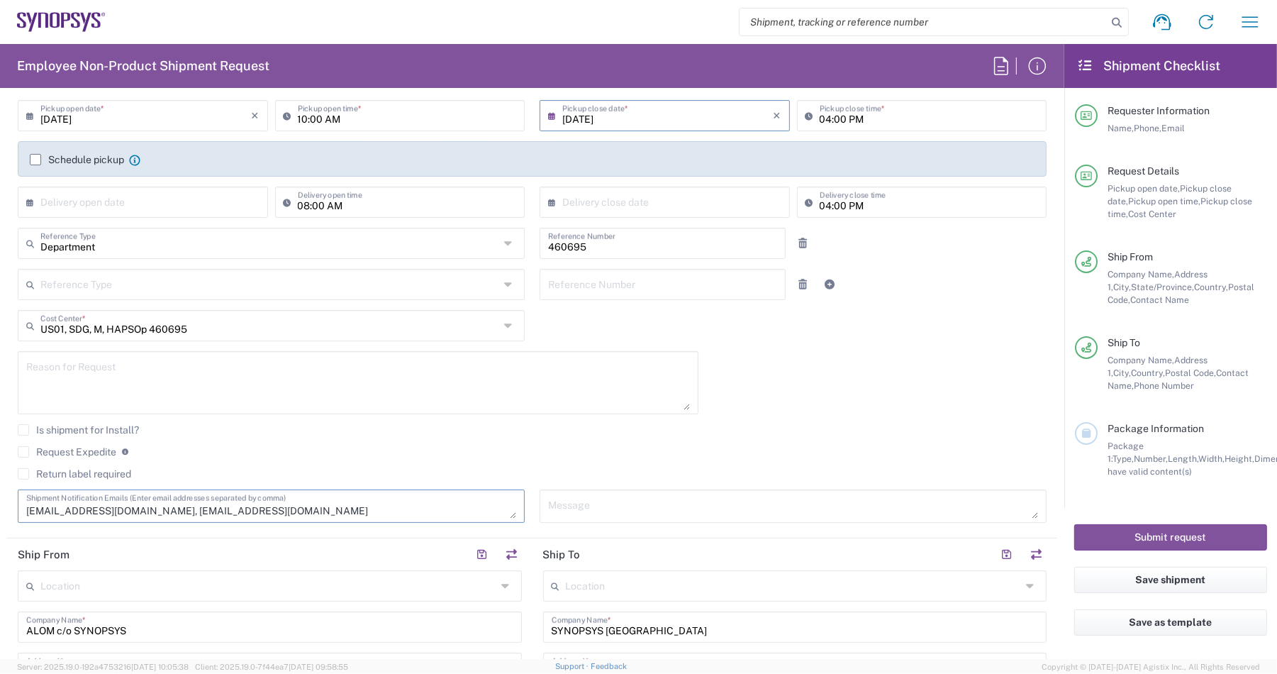
click at [904, 413] on div "09/18/2025 × Pickup open date * Cancel Apply 10:00 AM Pickup open time * 09/18/…" at bounding box center [533, 316] width 1044 height 433
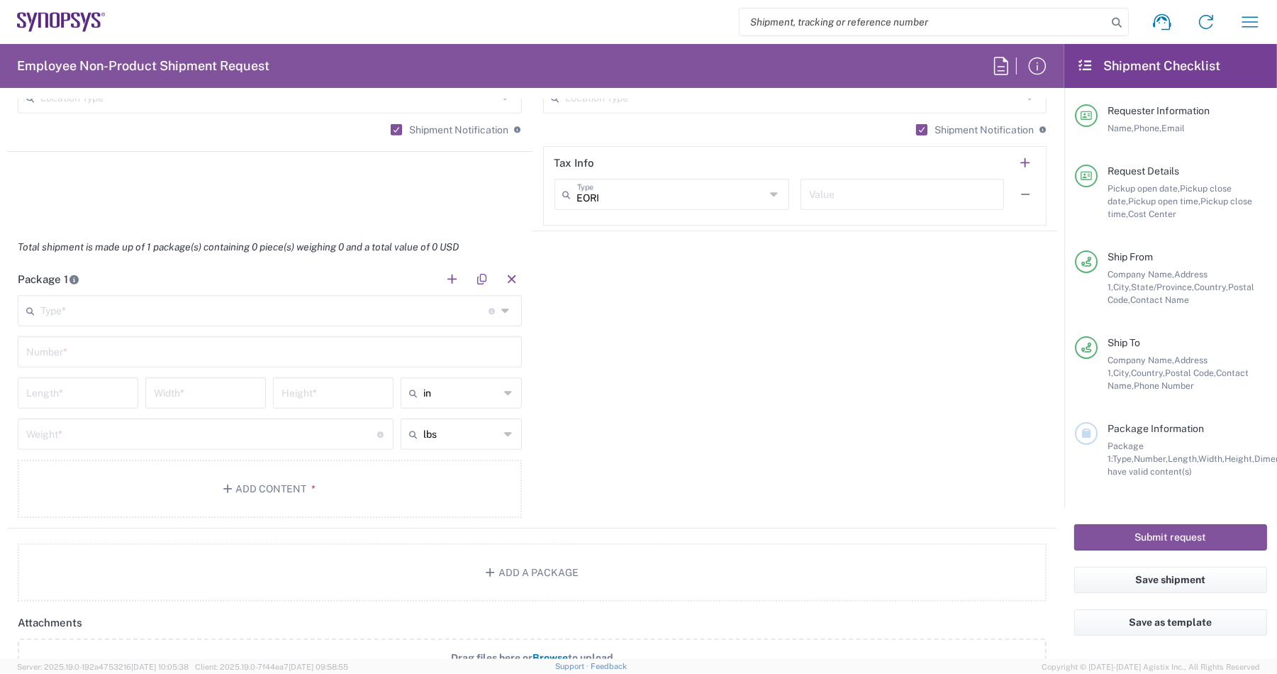
scroll to position [1167, 0]
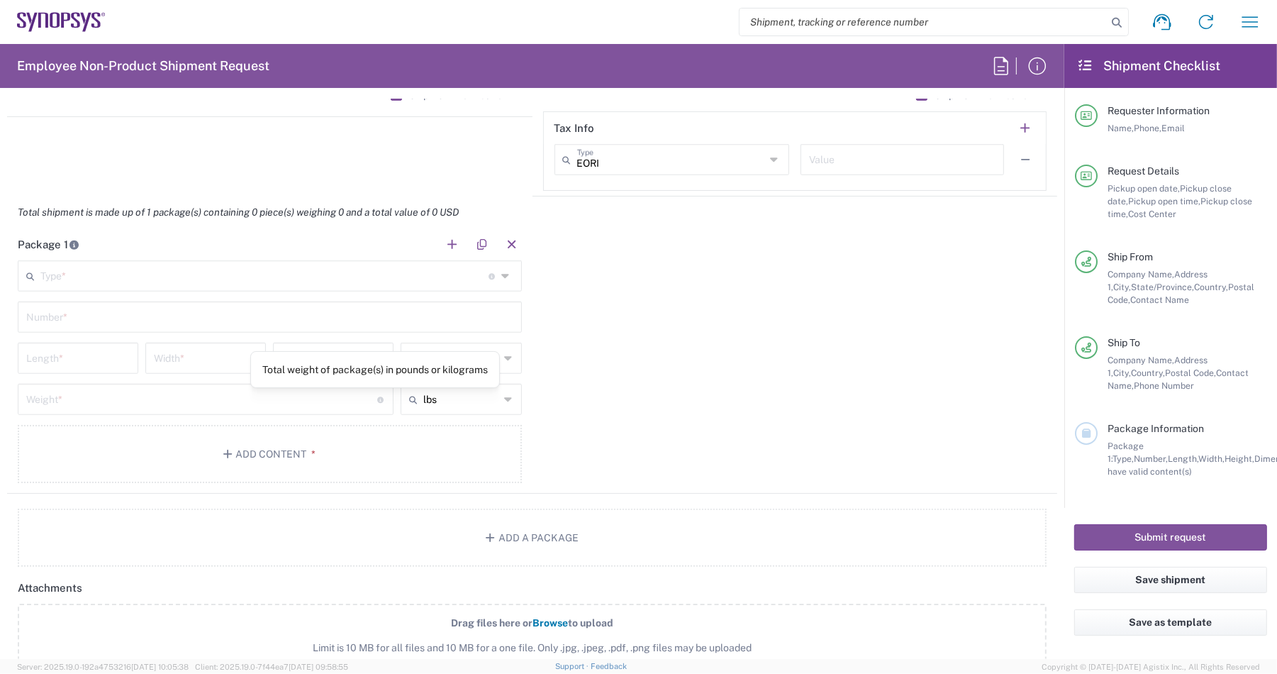
click at [256, 272] on input "text" at bounding box center [264, 274] width 448 height 25
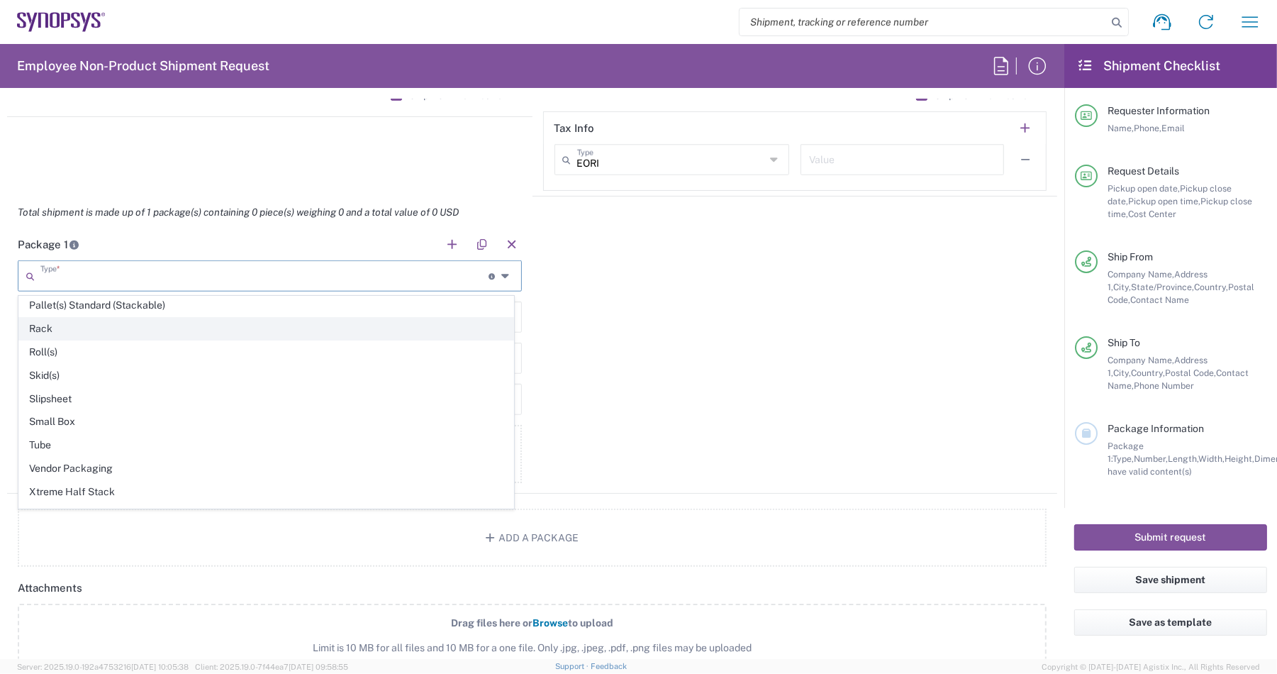
scroll to position [684, 0]
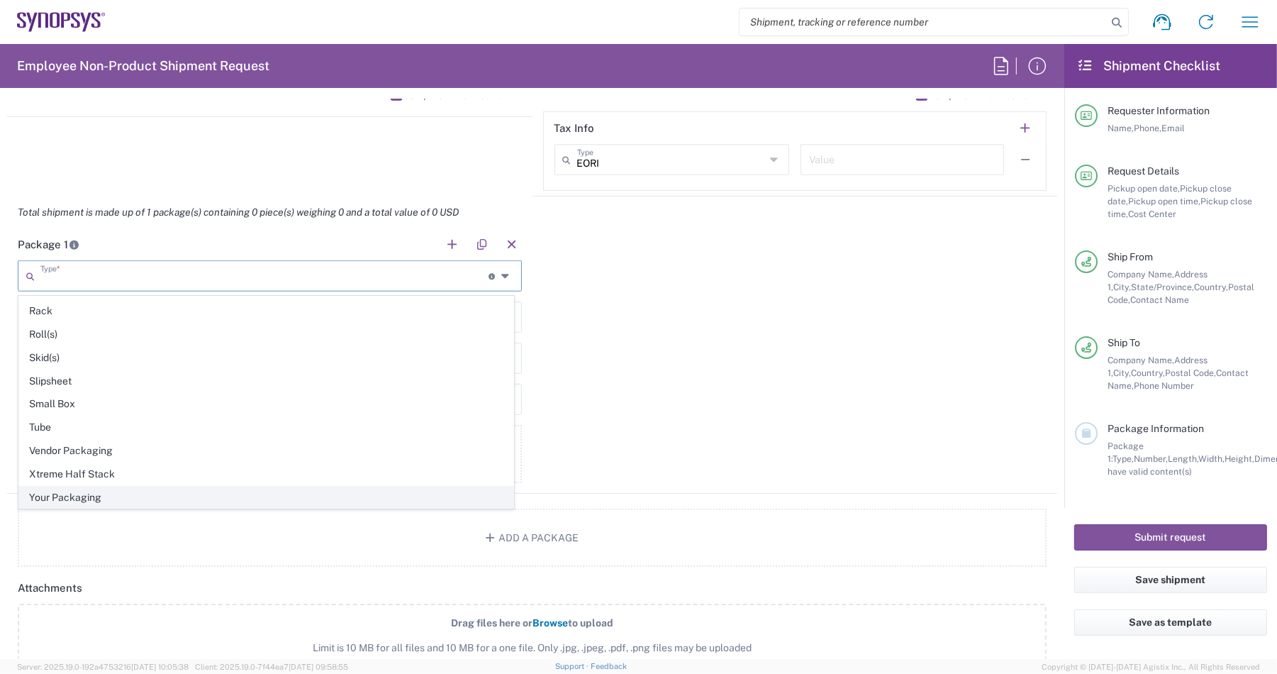
click at [158, 495] on span "Your Packaging" at bounding box center [266, 498] width 494 height 22
type input "Your Packaging"
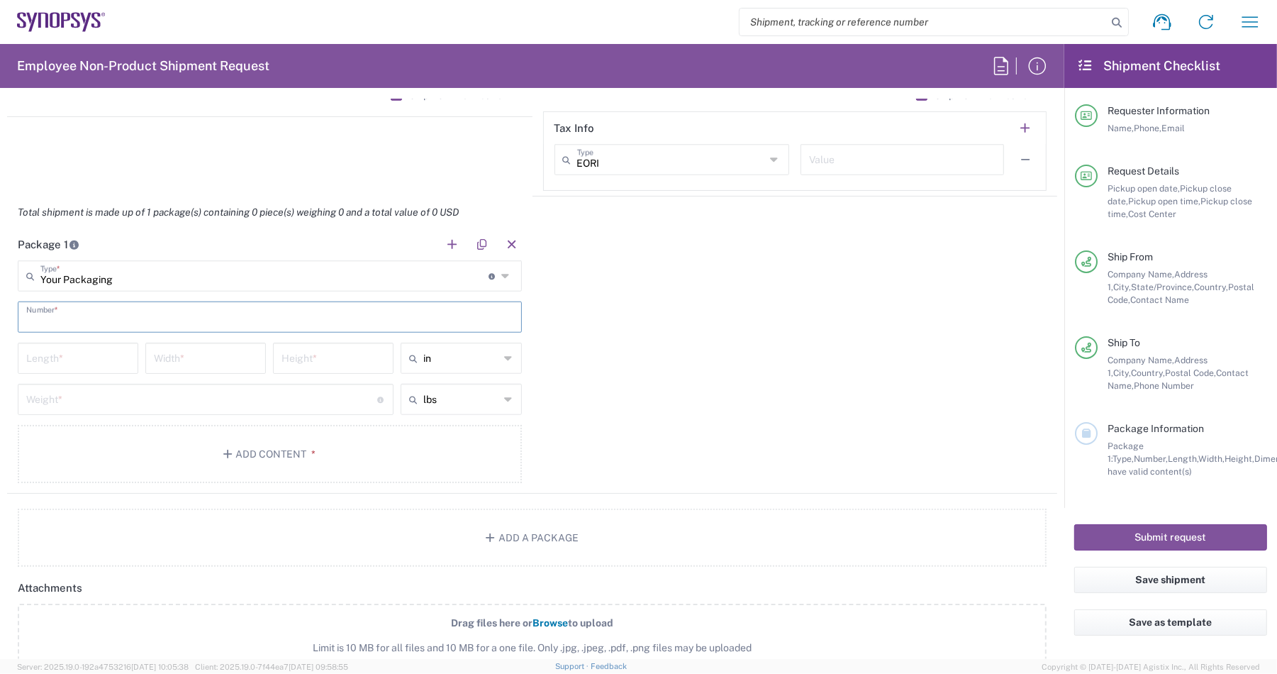
click at [90, 321] on input "text" at bounding box center [269, 316] width 487 height 25
type input "1"
click at [111, 355] on input "number" at bounding box center [78, 357] width 104 height 25
type input "48"
type input "40"
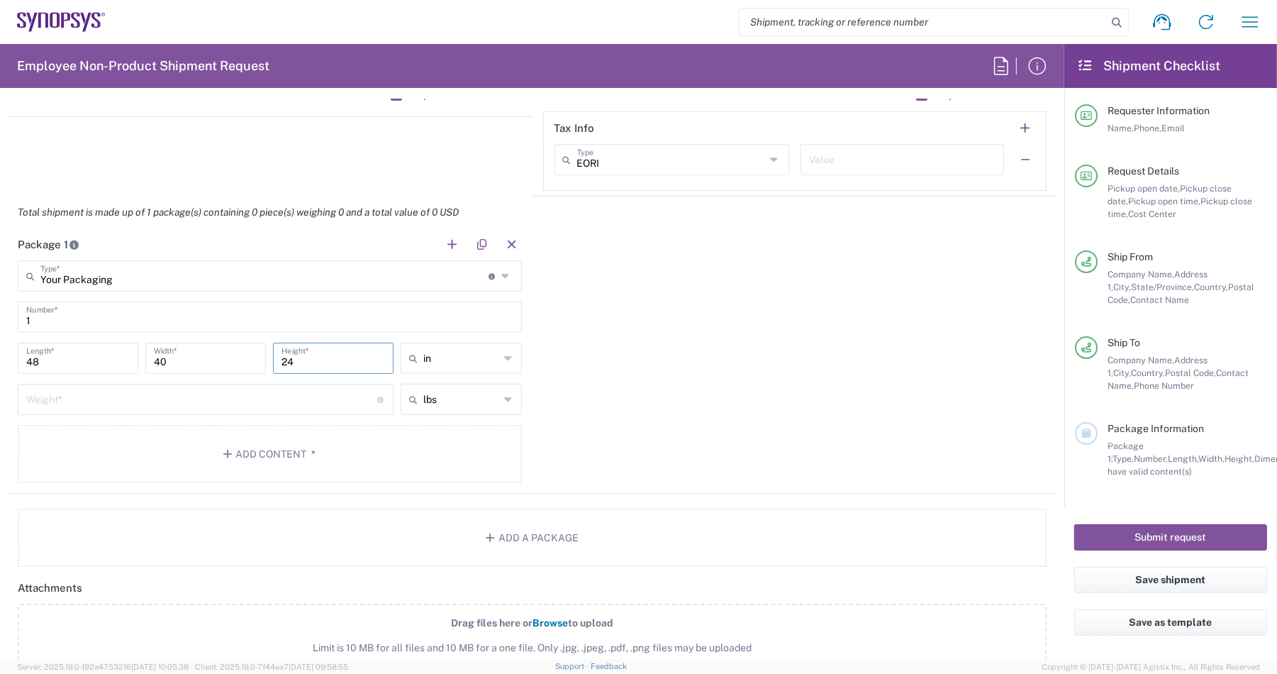
type input "24"
click at [109, 399] on input "number" at bounding box center [201, 398] width 351 height 25
type input "50"
click at [151, 436] on button "Add Content *" at bounding box center [270, 454] width 504 height 58
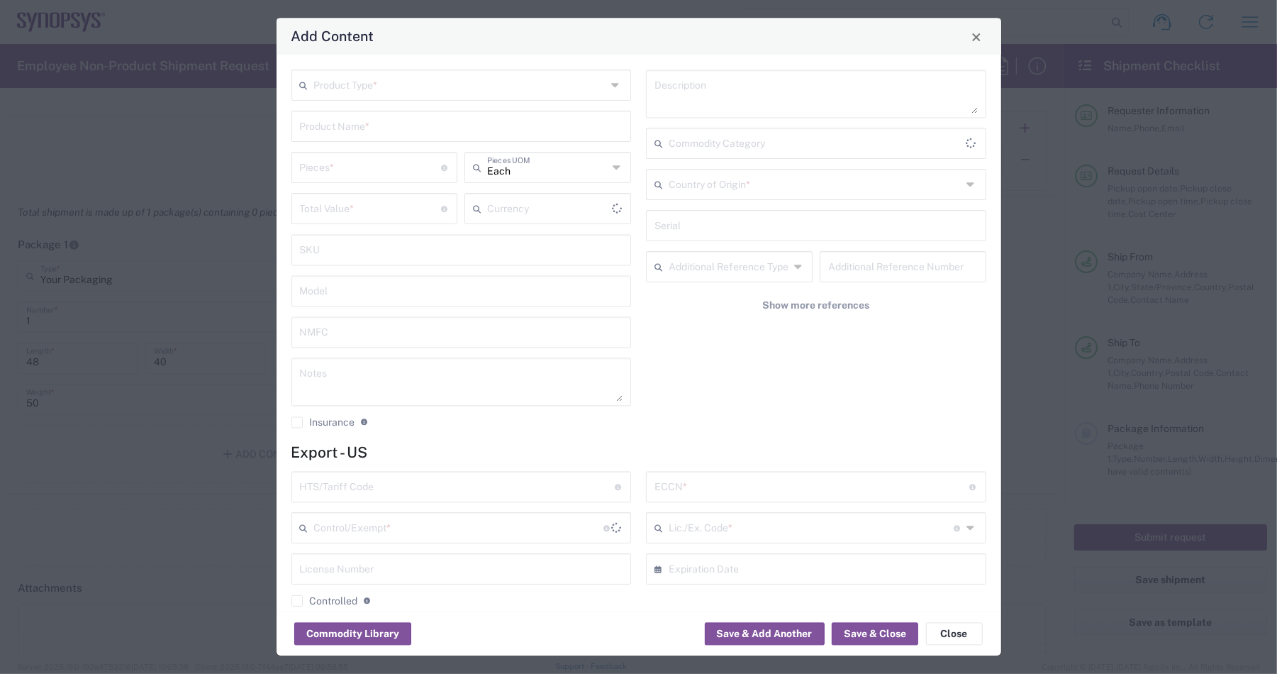
type input "US Dollar"
click at [518, 82] on input "text" at bounding box center [460, 84] width 293 height 25
click at [455, 150] on span "General Commodity" at bounding box center [458, 140] width 331 height 22
type input "General Commodity"
click at [367, 118] on input "text" at bounding box center [461, 125] width 323 height 25
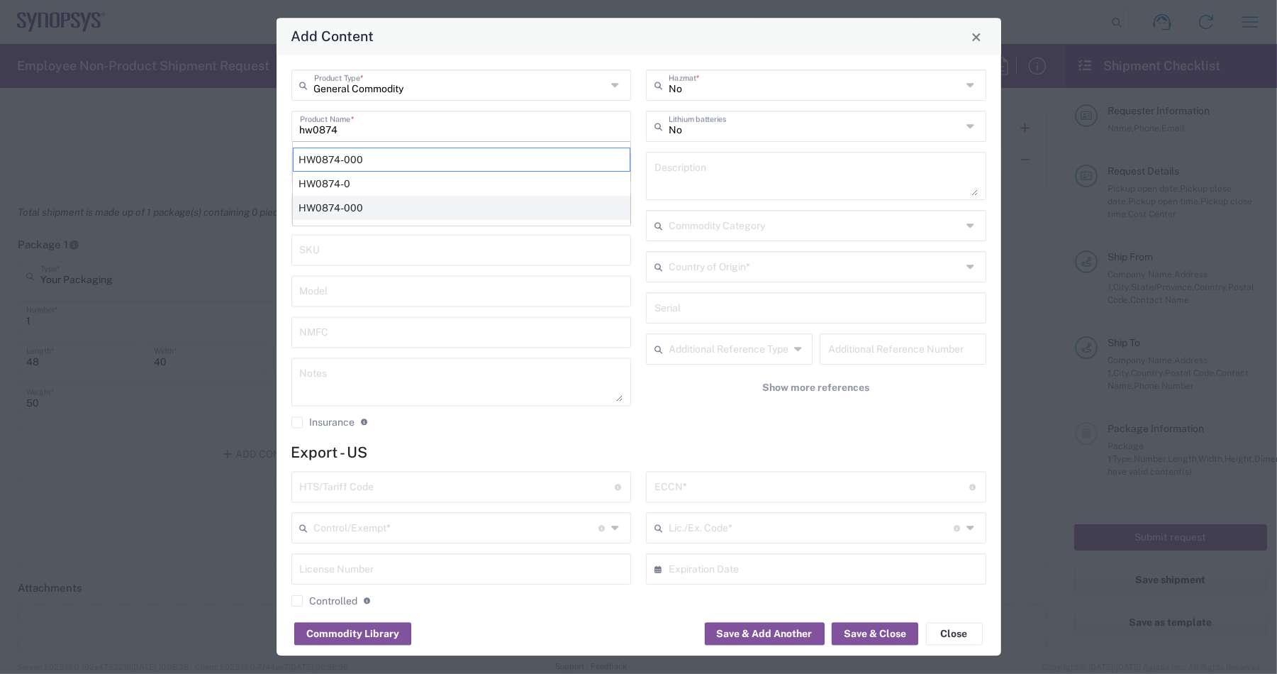
click at [408, 203] on div "HW0874-000" at bounding box center [462, 208] width 338 height 24
type input "HW0874-000"
type textarea "HW0874-000"
type input "8473.30.0002"
type input "BIS"
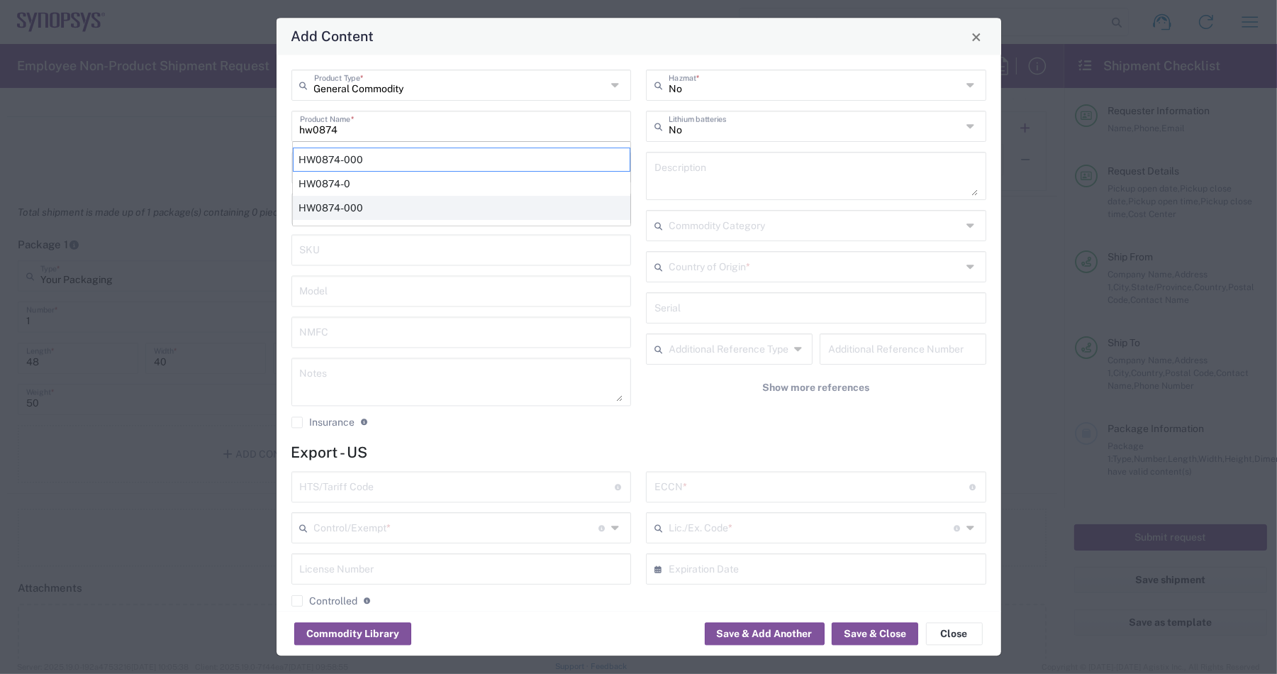
type input "EAR99"
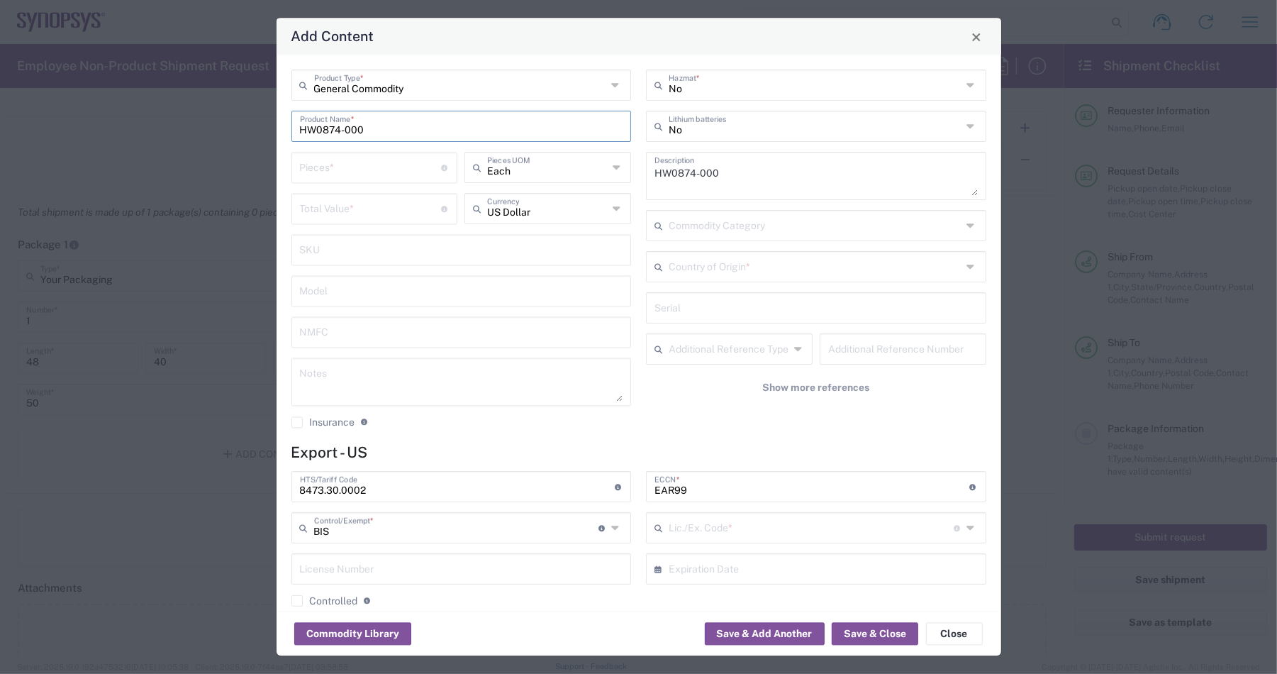
type input "NLR - No License Required"
click at [387, 165] on input "number" at bounding box center [371, 167] width 142 height 25
type input "1"
drag, startPoint x: 401, startPoint y: 121, endPoint x: 124, endPoint y: 111, distance: 277.5
click at [124, 111] on div "Add Content General Commodity Product Type * HW0874-000 Product Name * 1 Pieces…" at bounding box center [638, 337] width 1277 height 674
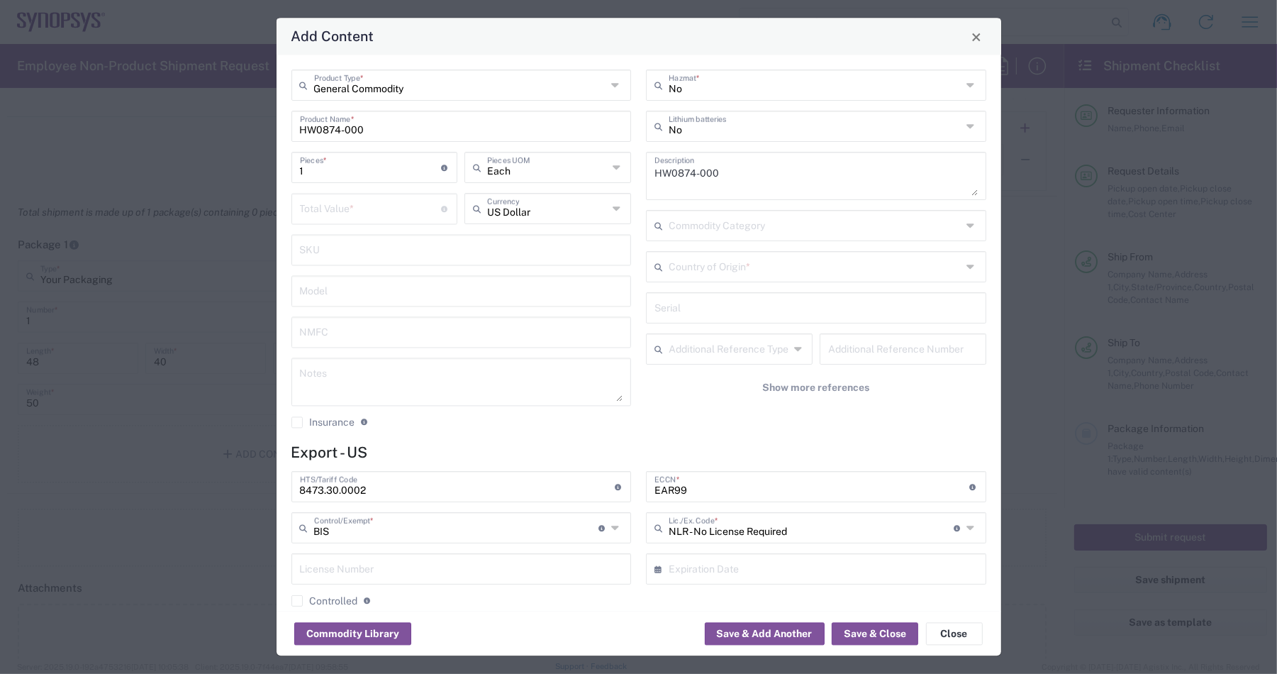
click at [495, 41] on div "Add Content" at bounding box center [639, 36] width 725 height 37
click at [352, 211] on input "number" at bounding box center [371, 208] width 142 height 25
paste input "37948.30"
type input "37948.30"
click at [343, 379] on textarea at bounding box center [461, 382] width 323 height 40
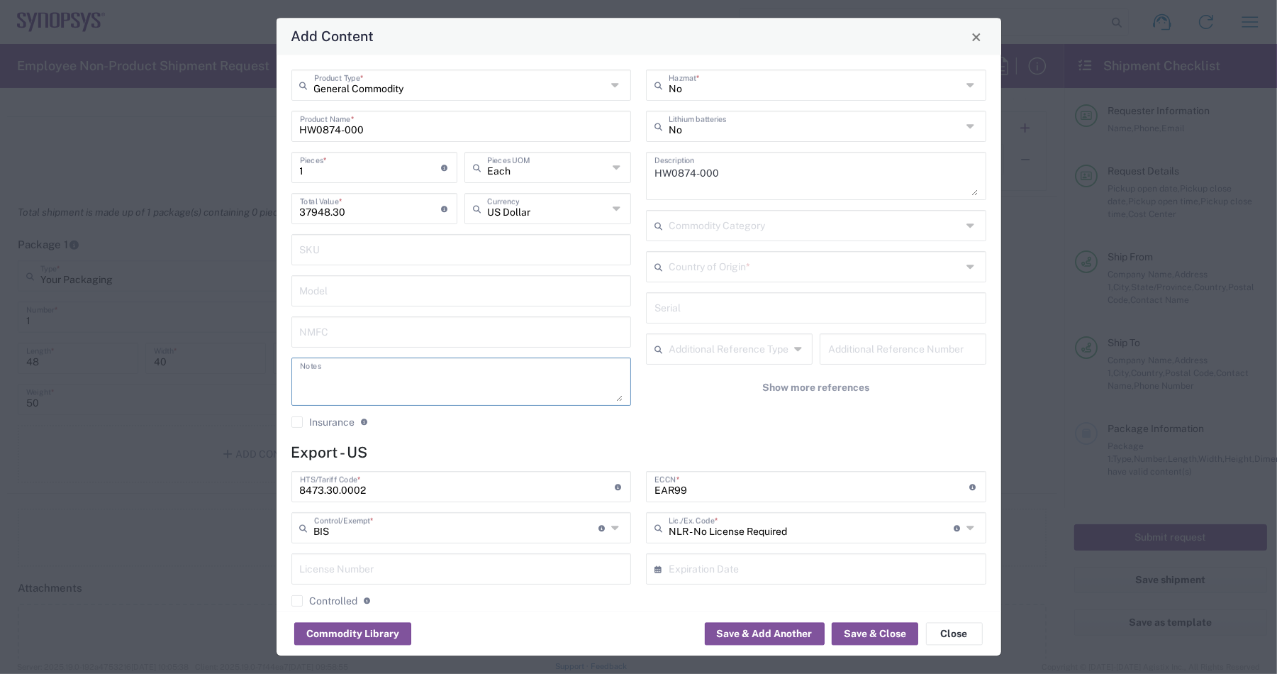
paste textarea "37,948.30"
type textarea "37,948.30ea"
drag, startPoint x: 349, startPoint y: 179, endPoint x: 287, endPoint y: 177, distance: 61.7
click at [288, 177] on div "1 Pieces * Number of pieces inside all the packages" at bounding box center [375, 172] width 174 height 41
type input "2"
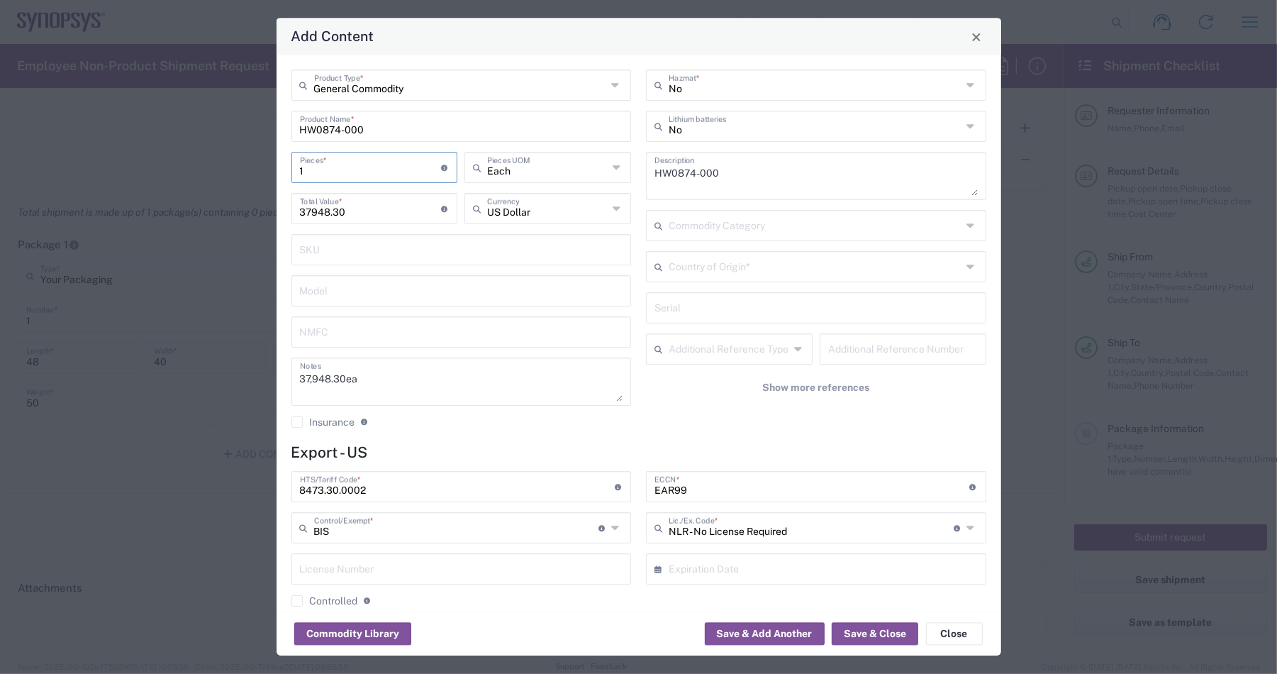
type input "75896.6"
type input "2"
click at [702, 177] on textarea "HW0874-000" at bounding box center [816, 177] width 323 height 40
drag, startPoint x: 632, startPoint y: 171, endPoint x: 587, endPoint y: 169, distance: 45.4
click at [587, 169] on div "General Commodity Product Type * HW0874-000 Product Name * 2 Pieces * Number of…" at bounding box center [639, 254] width 710 height 369
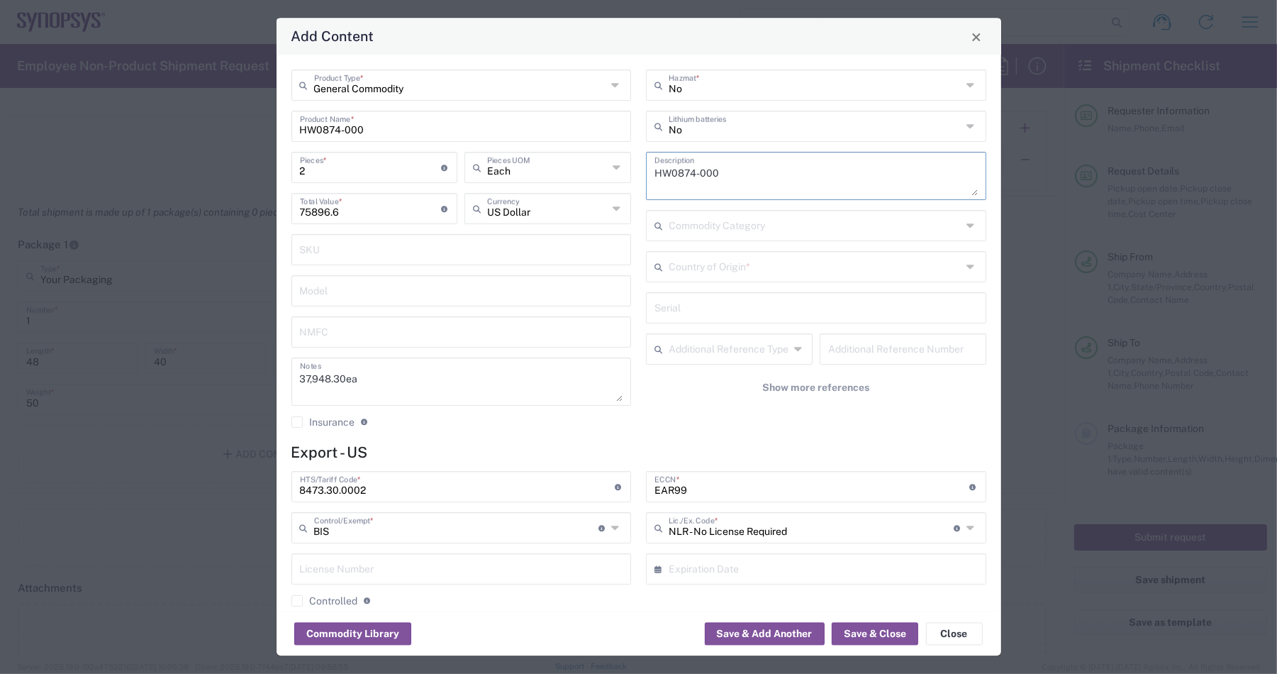
paste textarea "APS-100 Module 4F -2 HW"
type textarea "HAPS-100 Module 4F -2 HW"
click at [799, 282] on agx-material-input "Country of Origin *" at bounding box center [816, 267] width 340 height 31
click at [796, 265] on input "text" at bounding box center [815, 266] width 293 height 25
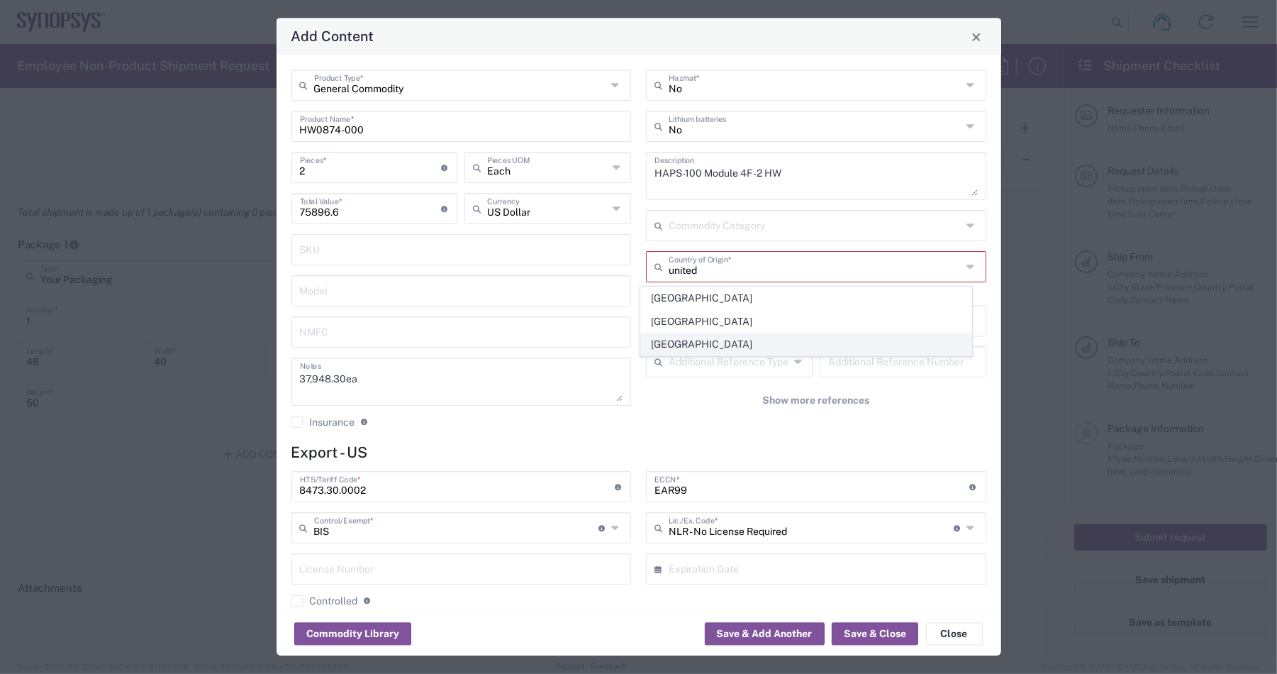
click at [687, 345] on span "United States" at bounding box center [806, 344] width 331 height 22
type input "United States"
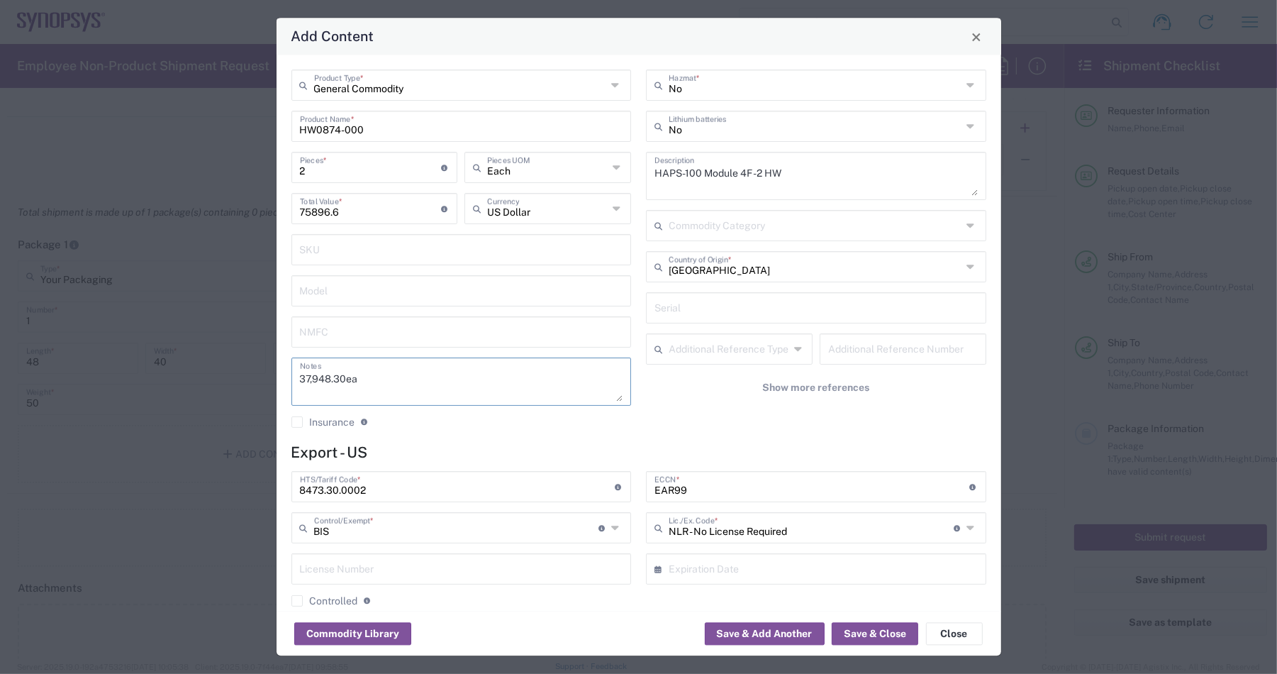
click at [378, 383] on textarea "37,948.30ea" at bounding box center [461, 382] width 323 height 40
type textarea "37,948.30ea Serials starting w/ K, COO is Sweden. All other serials non K is US…"
click at [892, 625] on button "Save & Close" at bounding box center [875, 634] width 87 height 23
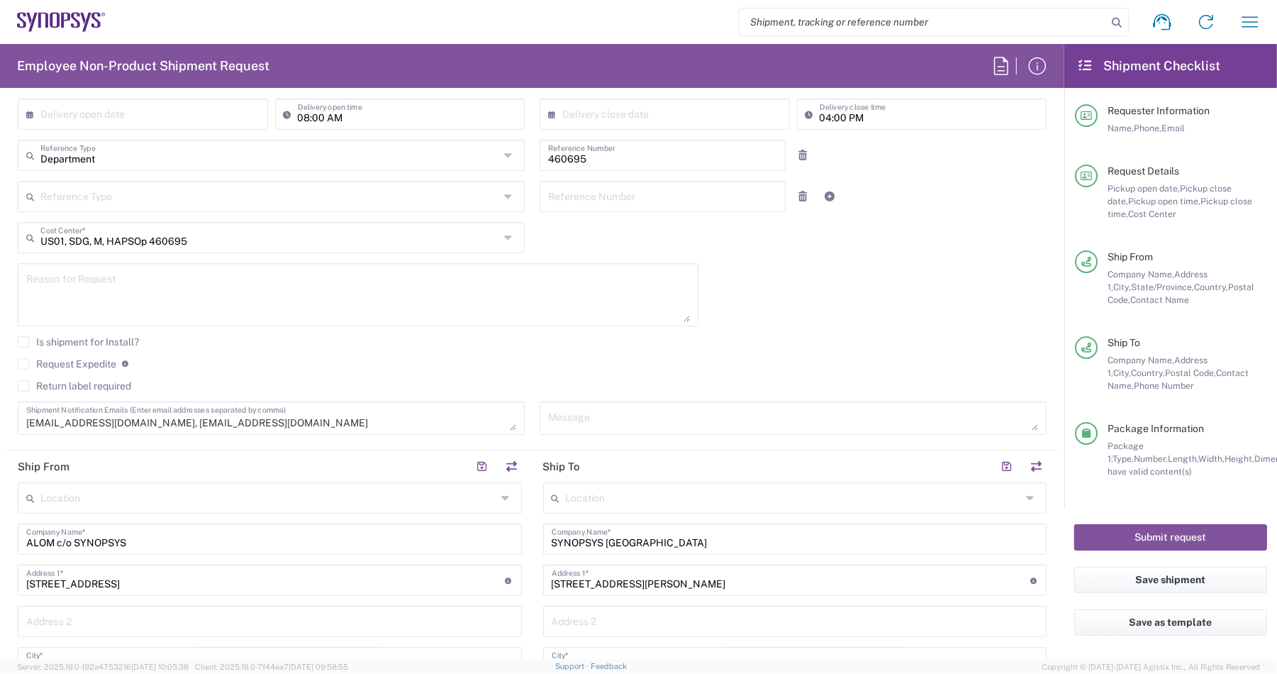
scroll to position [281, 0]
click at [172, 263] on div "Reason for Request" at bounding box center [358, 293] width 681 height 63
click at [133, 267] on textarea at bounding box center [358, 294] width 664 height 55
paste textarea "Spares replenishement"
type textarea "Spares replenishment TWSP"
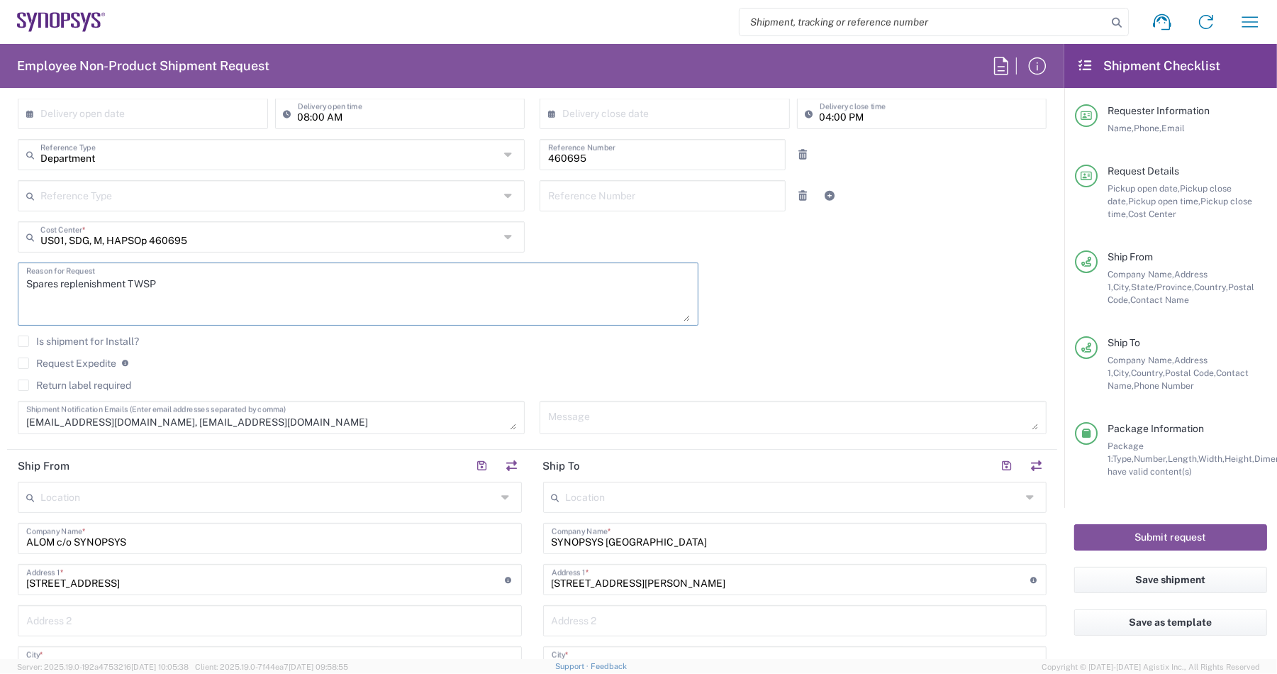
click at [865, 340] on agx-checkbox-control "Is shipment for Install?" at bounding box center [532, 340] width 1029 height 11
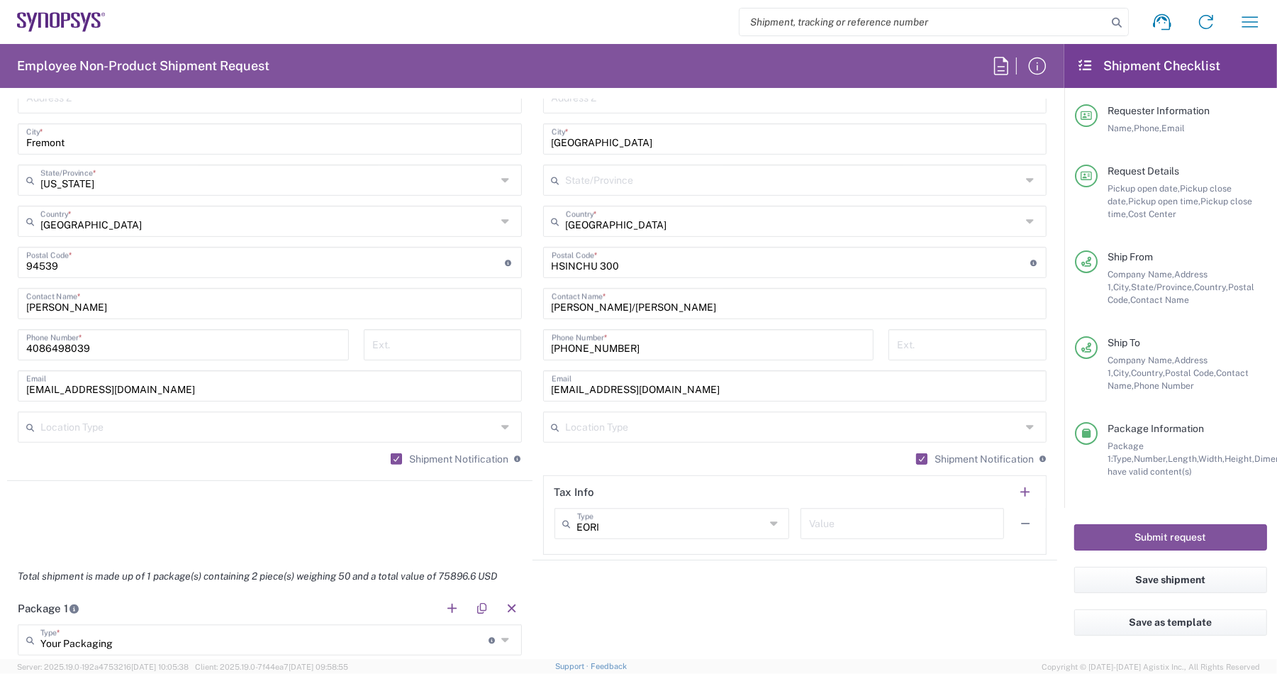
scroll to position [901, 0]
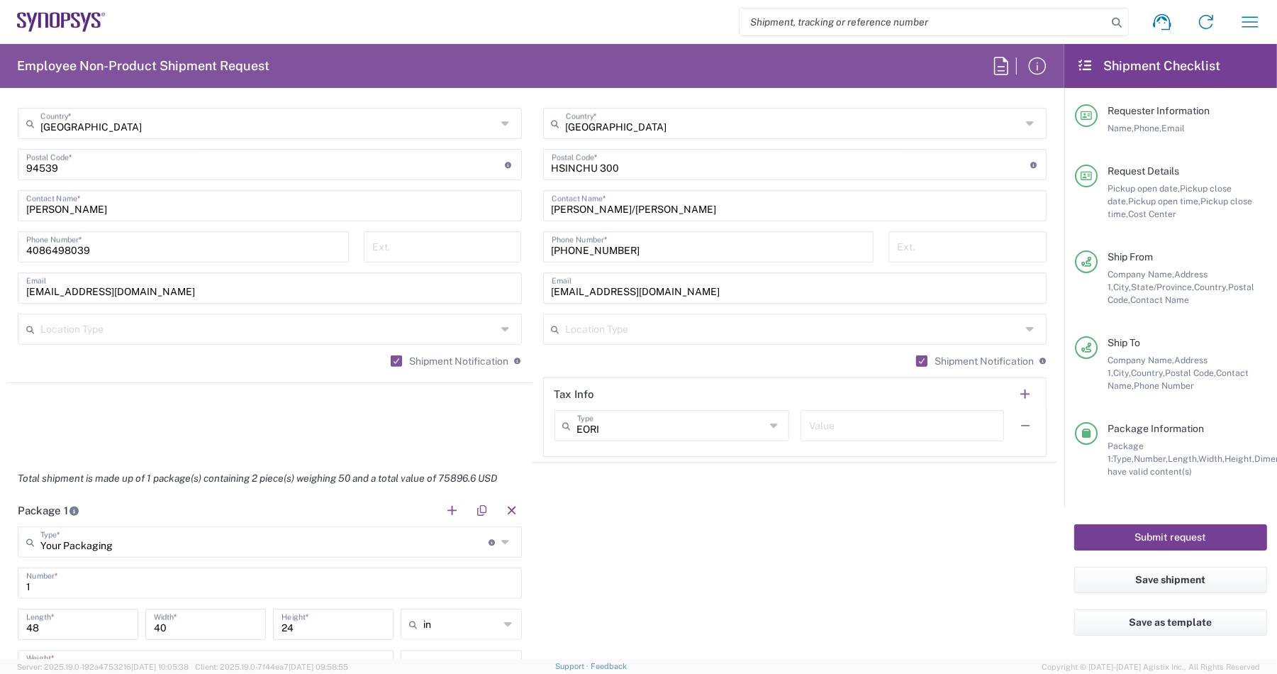
click at [1179, 537] on button "Submit request" at bounding box center [1171, 537] width 193 height 26
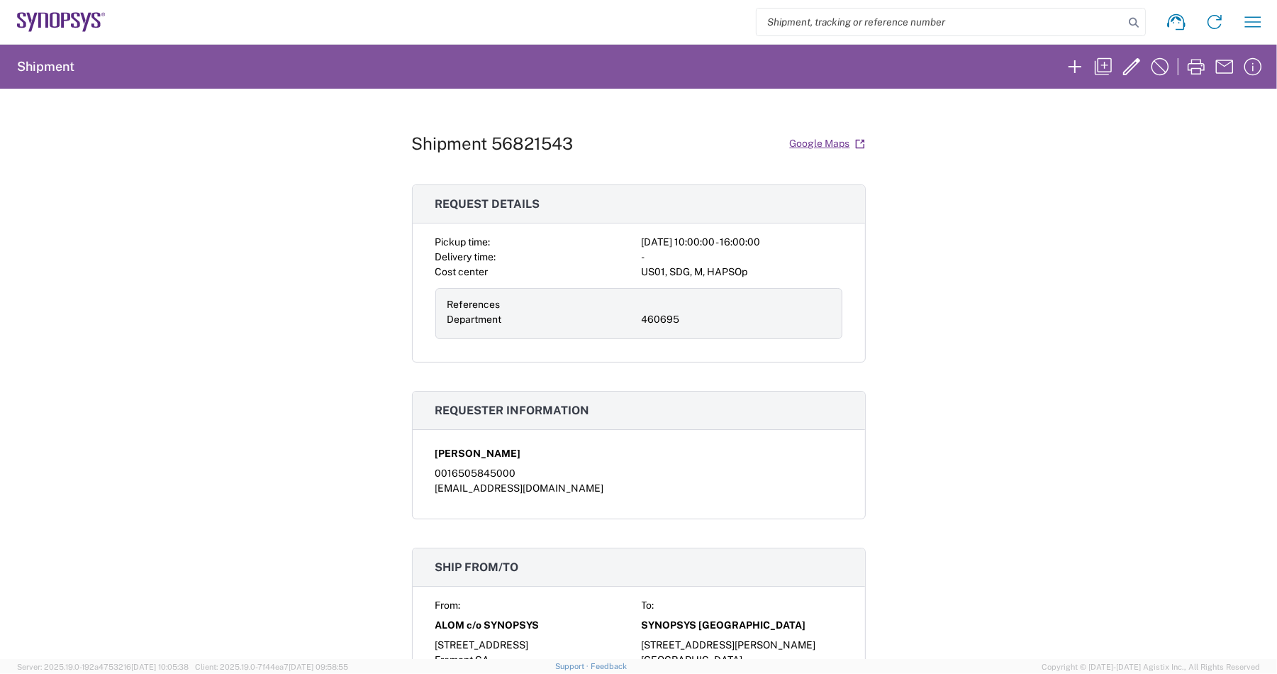
click at [535, 132] on div "Shipment 56821543 Google Maps" at bounding box center [639, 143] width 454 height 25
copy h1 "56821543"
click at [979, 161] on div "Shipment 56821543 Google Maps Request details Pickup time: 2025-09-18 10:00:00 …" at bounding box center [638, 374] width 1277 height 570
